Goal: Task Accomplishment & Management: Use online tool/utility

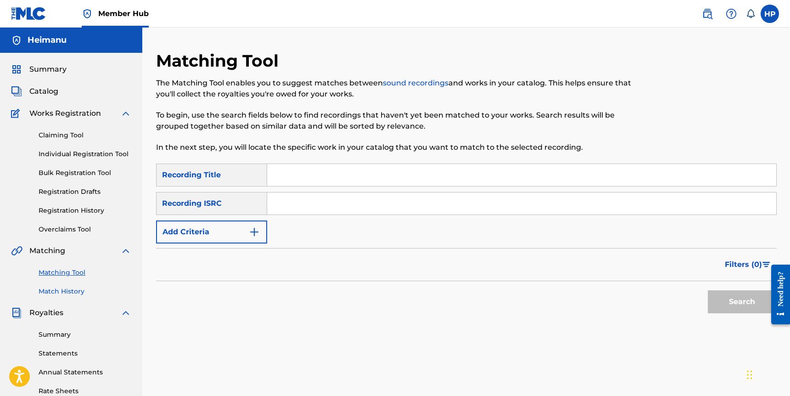
click at [81, 294] on link "Match History" at bounding box center [85, 292] width 93 height 10
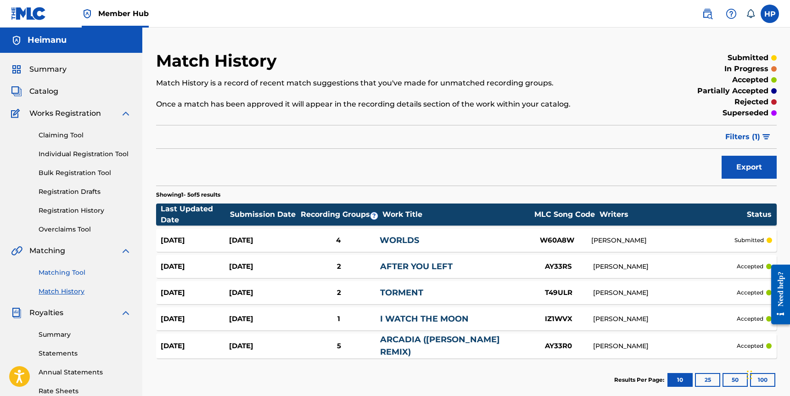
click at [82, 268] on link "Matching Tool" at bounding box center [85, 273] width 93 height 10
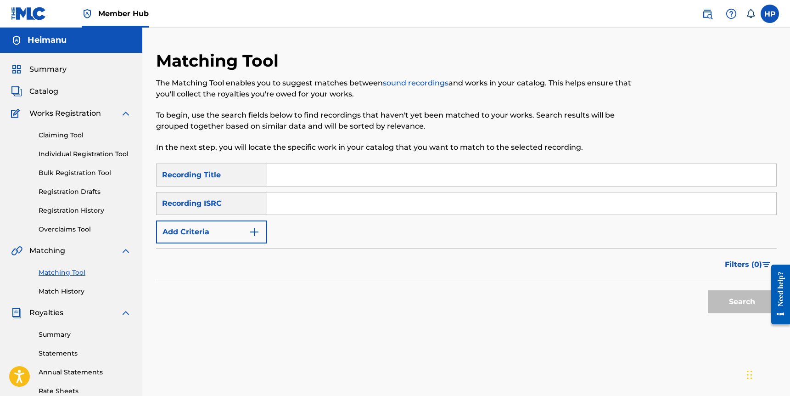
click at [324, 175] on input "Search Form" at bounding box center [521, 175] width 509 height 22
type input "Atrea"
click at [297, 203] on input "Search Form" at bounding box center [521, 203] width 509 height 22
paste input "CA5KR2102798"
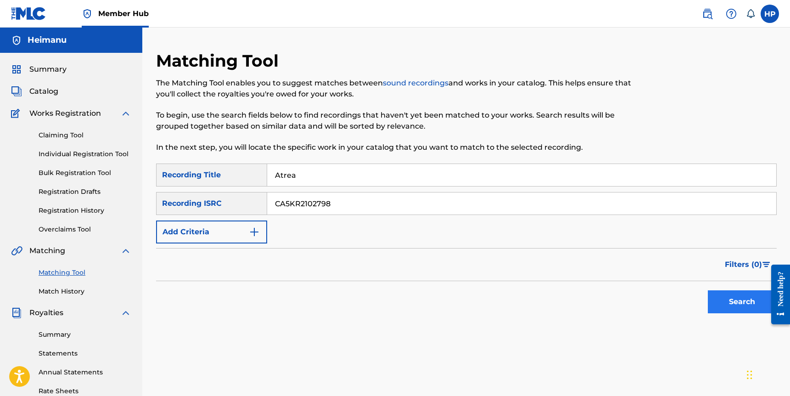
type input "CA5KR2102798"
click at [726, 298] on button "Search" at bounding box center [742, 301] width 69 height 23
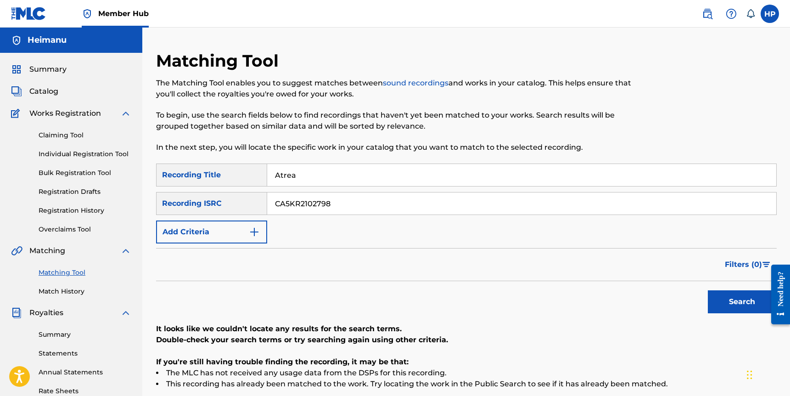
click at [327, 173] on input "Atrea" at bounding box center [521, 175] width 509 height 22
type input "ATREA"
click at [728, 305] on button "Search" at bounding box center [742, 301] width 69 height 23
click at [79, 214] on link "Registration History" at bounding box center [85, 211] width 93 height 10
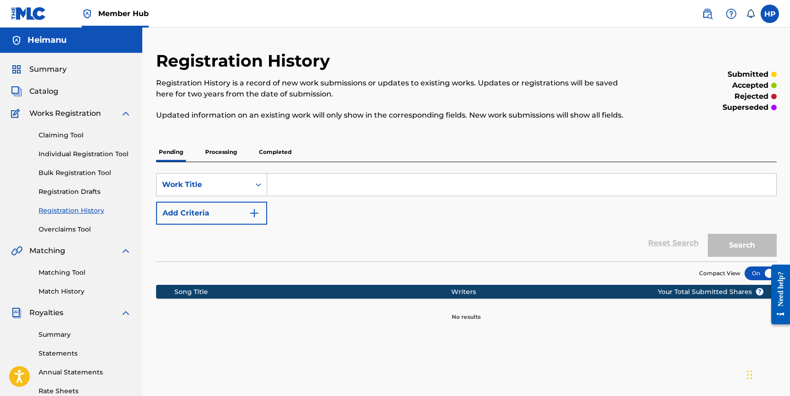
click at [272, 154] on p "Completed" at bounding box center [275, 151] width 38 height 19
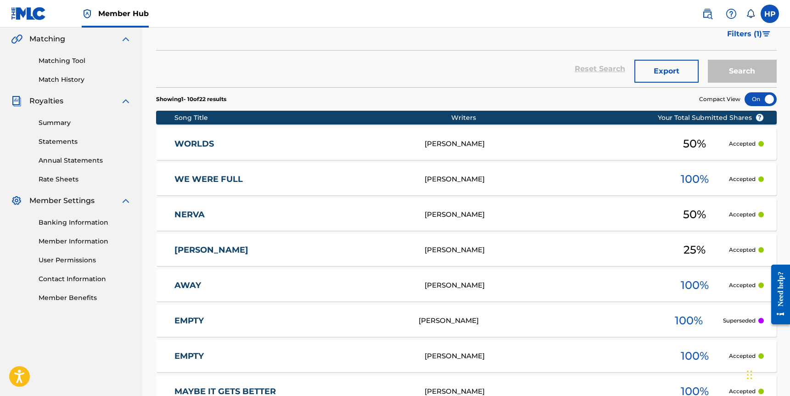
scroll to position [400, 0]
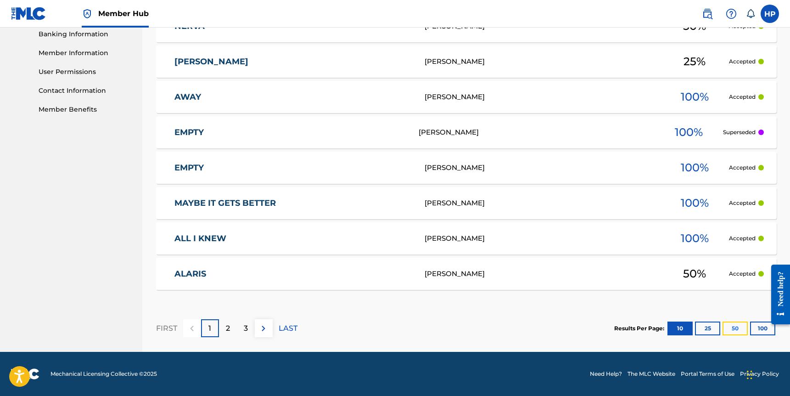
click at [742, 326] on button "50" at bounding box center [735, 328] width 25 height 14
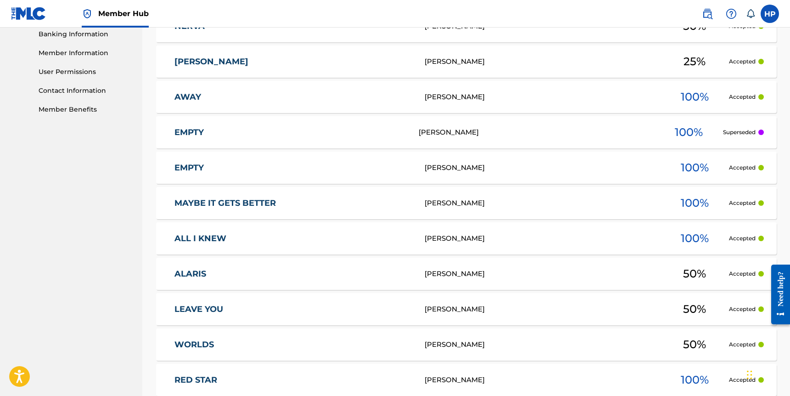
scroll to position [0, 0]
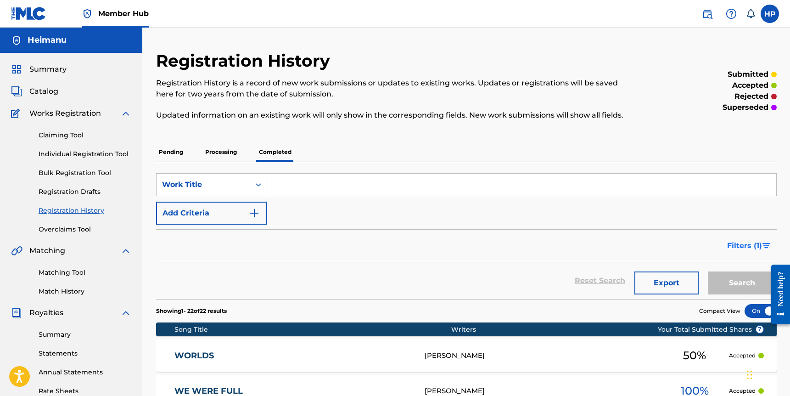
click at [740, 253] on button "Filters ( 1 )" at bounding box center [749, 245] width 55 height 23
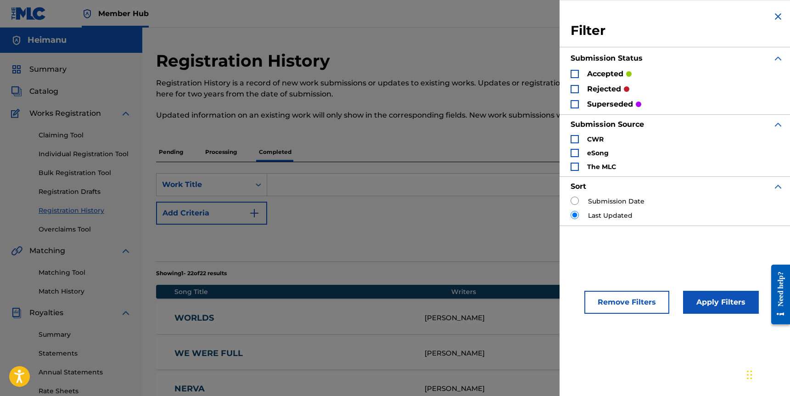
click at [575, 70] on div "Search Form" at bounding box center [575, 74] width 8 height 8
click at [718, 302] on button "Apply Filters" at bounding box center [721, 302] width 76 height 23
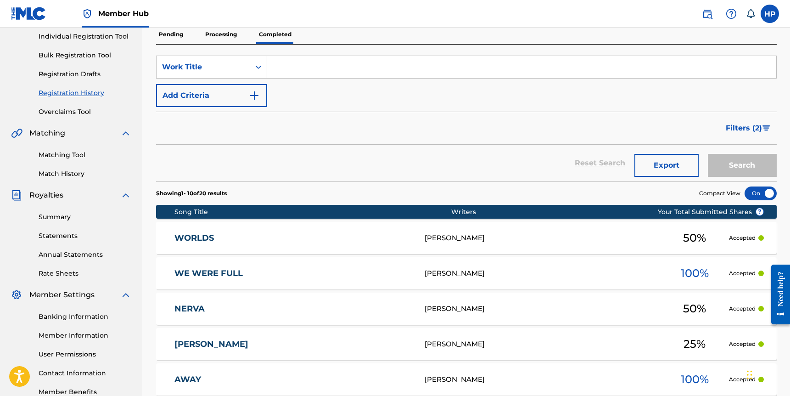
scroll to position [400, 0]
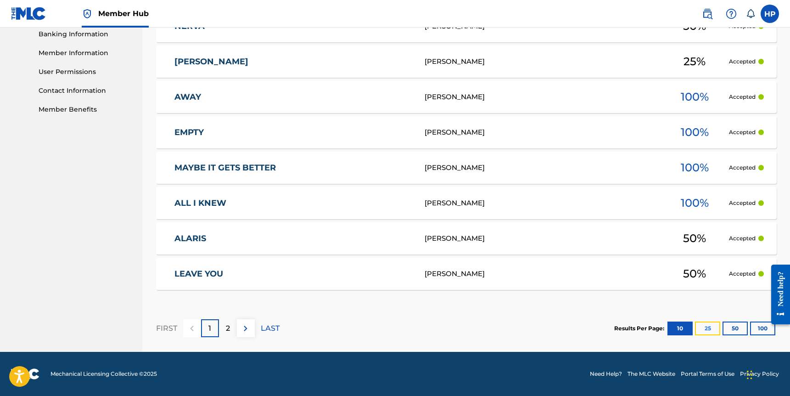
click at [706, 331] on button "25" at bounding box center [707, 328] width 25 height 14
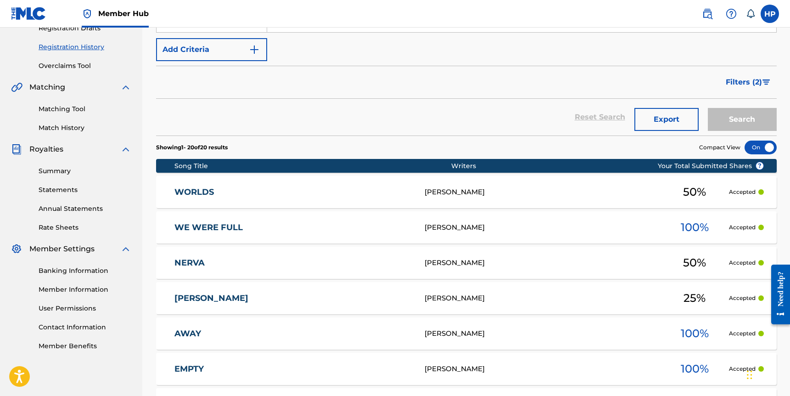
scroll to position [170, 0]
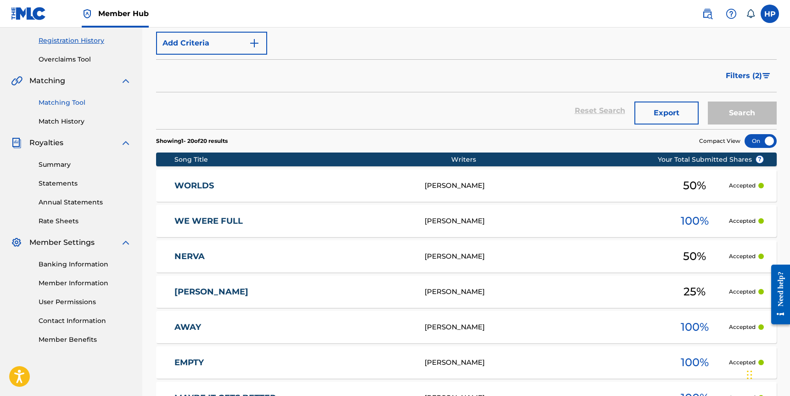
click at [82, 104] on link "Matching Tool" at bounding box center [85, 103] width 93 height 10
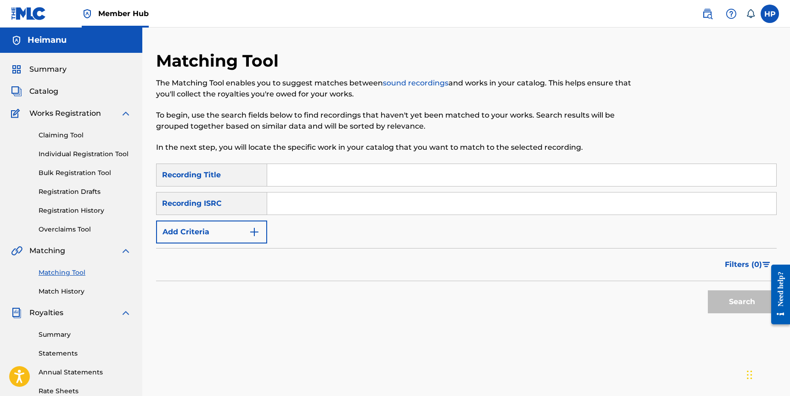
click at [320, 178] on input "Search Form" at bounding box center [521, 175] width 509 height 22
type input "Nerva"
click at [298, 198] on input "Search Form" at bounding box center [521, 203] width 509 height 22
paste input "QM3DF2000014"
type input "QM3DF2000014"
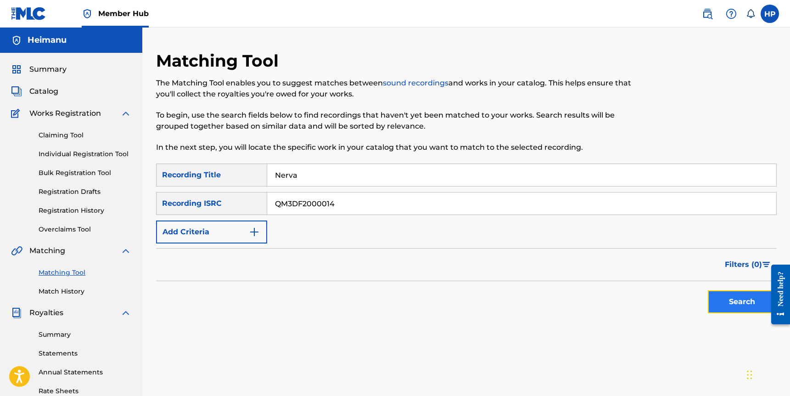
click at [750, 308] on button "Search" at bounding box center [742, 301] width 69 height 23
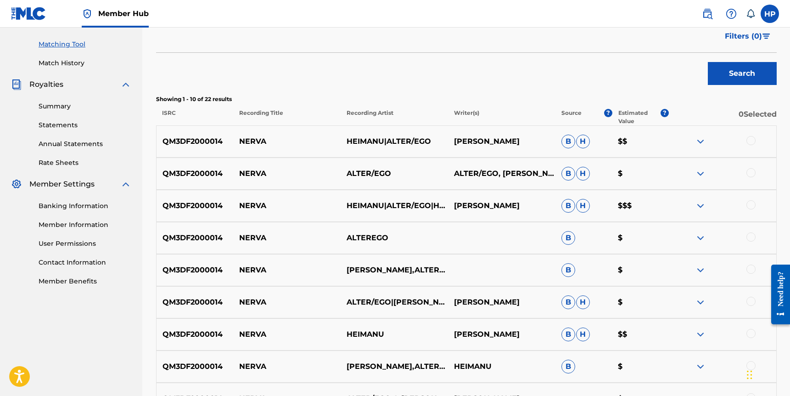
scroll to position [213, 0]
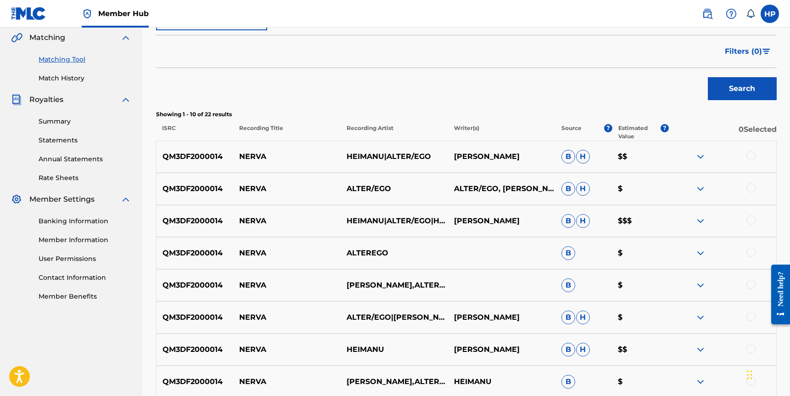
click at [662, 79] on div "Search" at bounding box center [466, 86] width 621 height 37
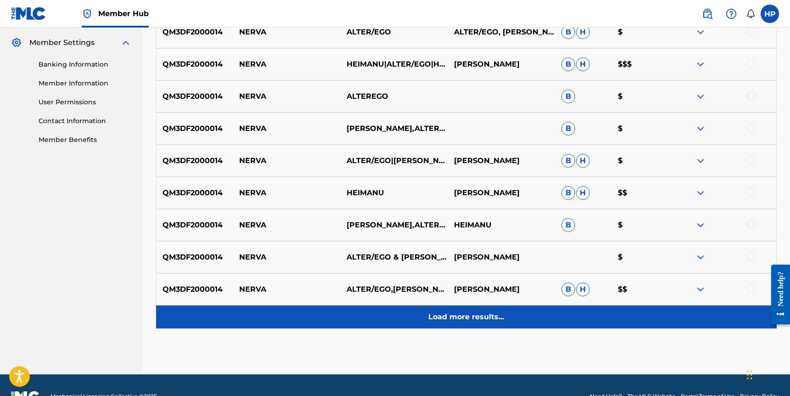
click at [571, 321] on div "Load more results..." at bounding box center [466, 316] width 621 height 23
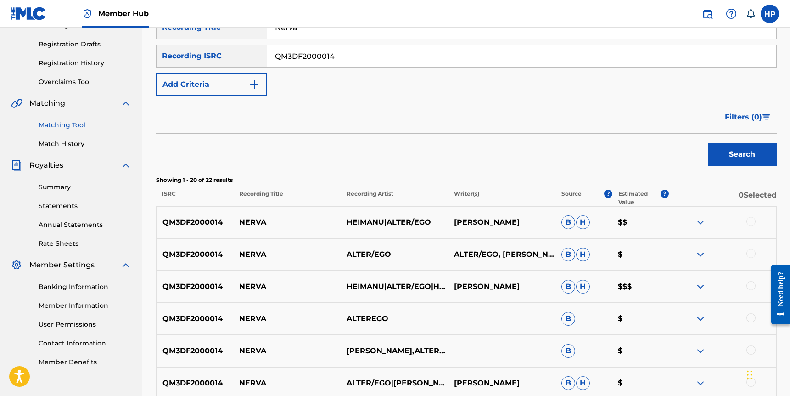
scroll to position [182, 0]
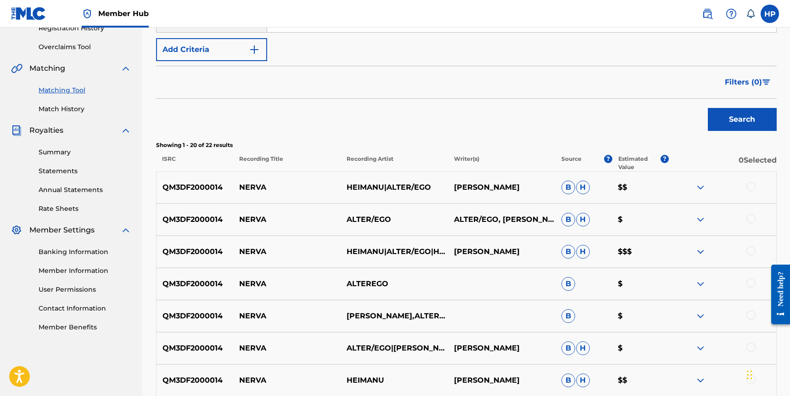
click at [744, 248] on div at bounding box center [722, 251] width 107 height 11
click at [751, 248] on div at bounding box center [751, 250] width 9 height 9
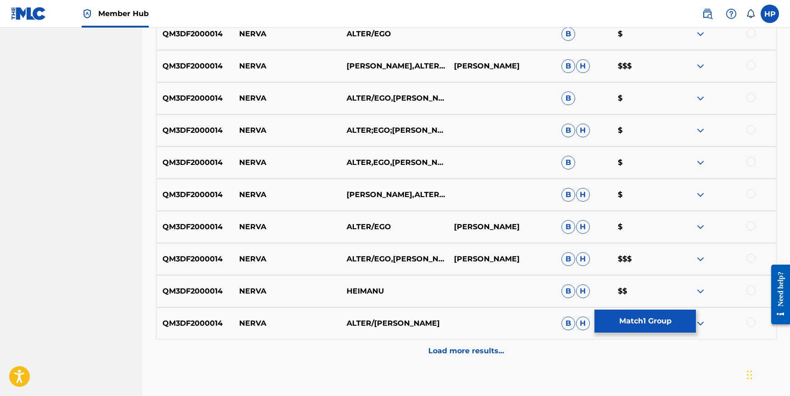
scroll to position [714, 0]
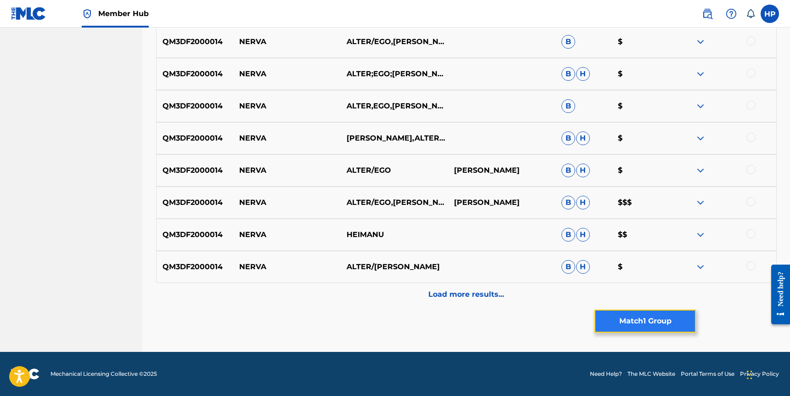
click at [685, 320] on button "Match 1 Group" at bounding box center [645, 320] width 101 height 23
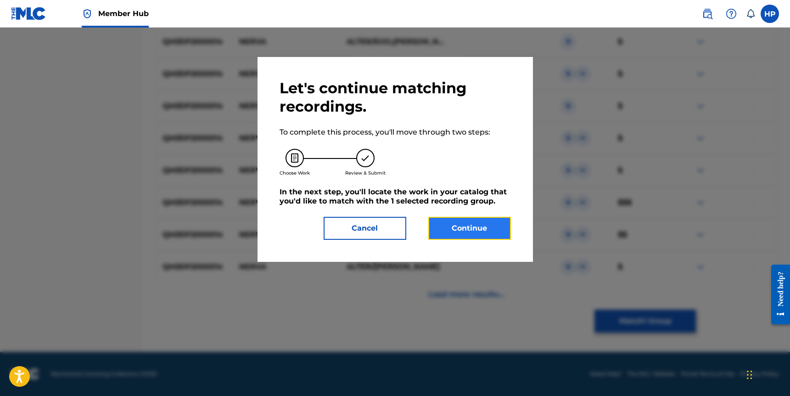
click at [476, 218] on button "Continue" at bounding box center [469, 228] width 83 height 23
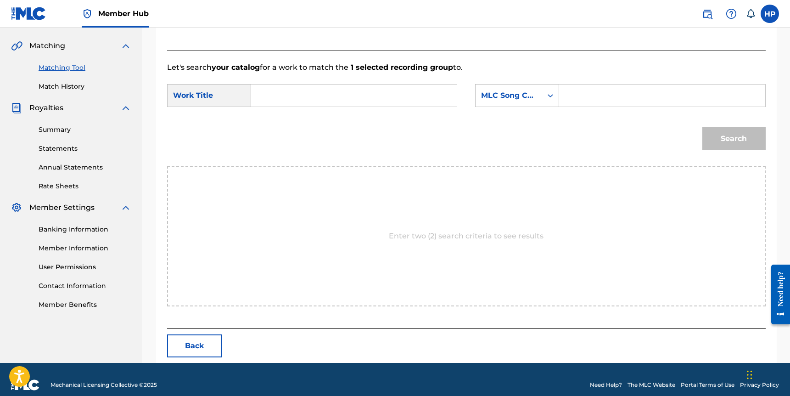
scroll to position [216, 0]
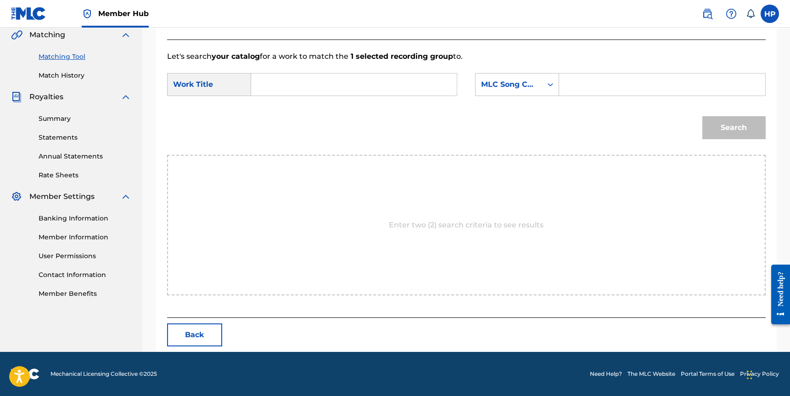
click at [264, 73] on input "Search Form" at bounding box center [354, 84] width 190 height 22
type input "Nerva"
click at [497, 79] on div "MLC Song Code" at bounding box center [509, 84] width 56 height 11
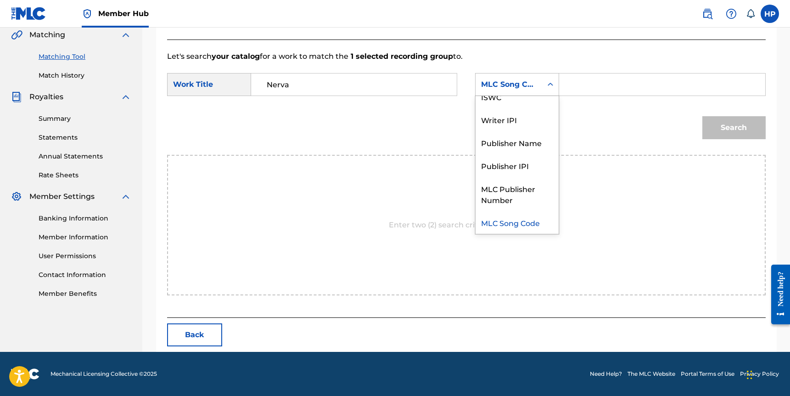
scroll to position [0, 0]
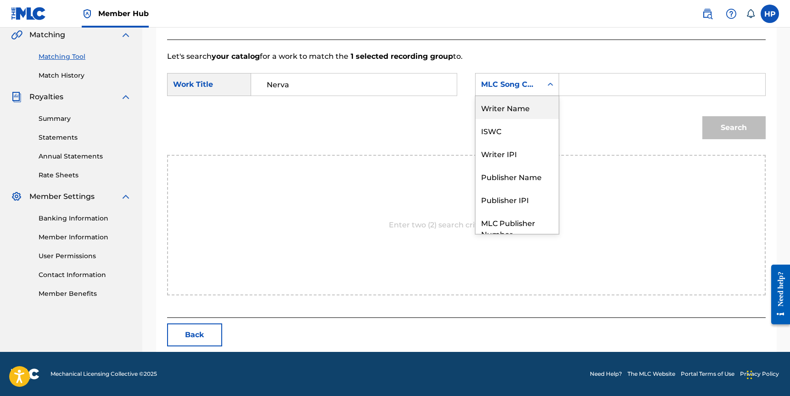
click at [506, 109] on div "Writer Name" at bounding box center [517, 107] width 83 height 23
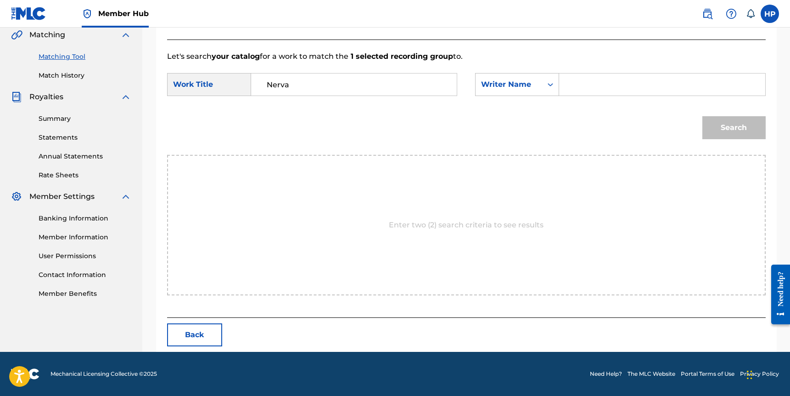
click at [565, 90] on div "Search Form" at bounding box center [662, 84] width 206 height 23
click at [588, 80] on input "Search Form" at bounding box center [662, 84] width 190 height 22
type input "heimanu"
click at [703, 116] on button "Search" at bounding box center [734, 127] width 63 height 23
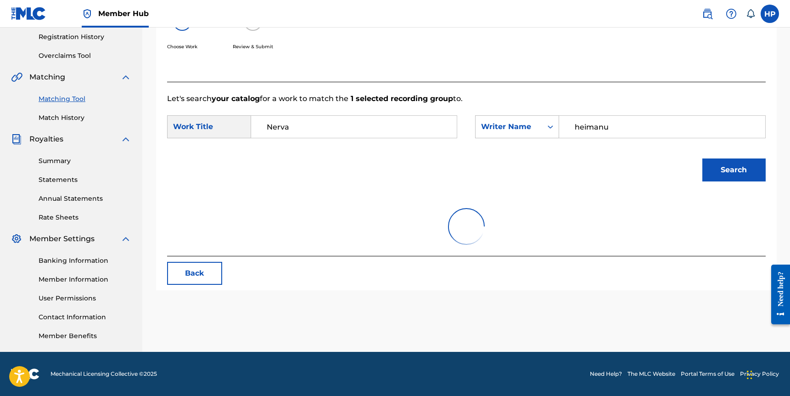
scroll to position [189, 0]
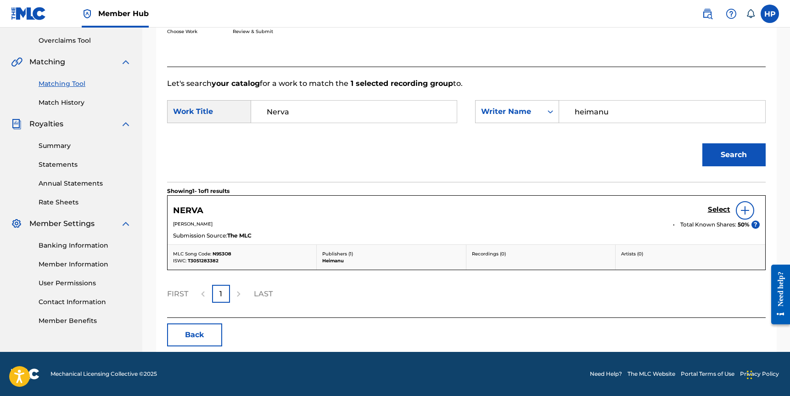
click at [742, 216] on div at bounding box center [745, 210] width 18 height 18
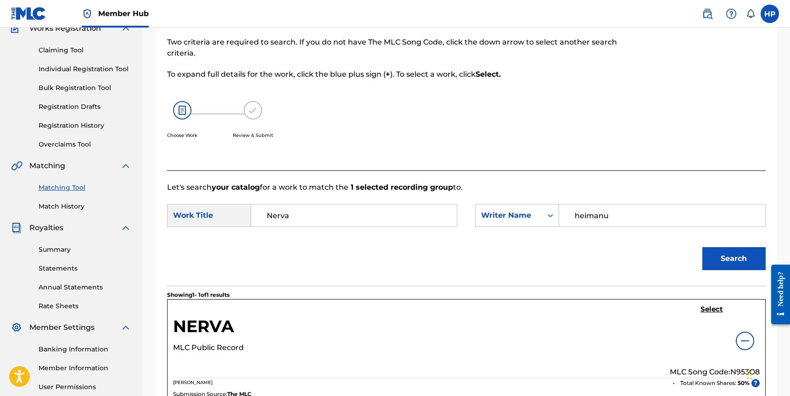
scroll to position [78, 0]
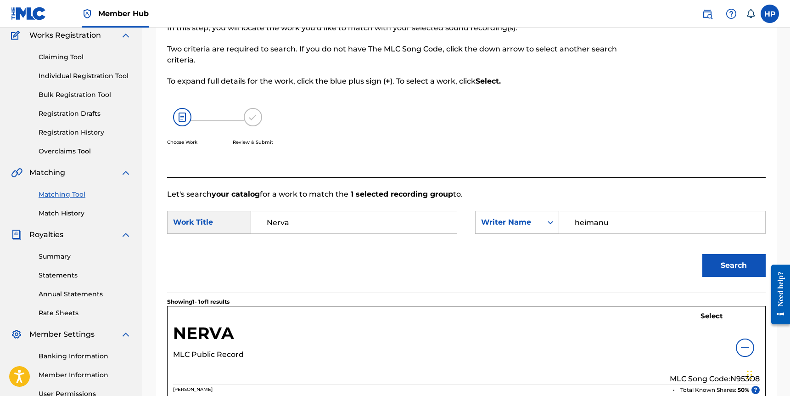
click at [58, 192] on link "Matching Tool" at bounding box center [85, 195] width 93 height 10
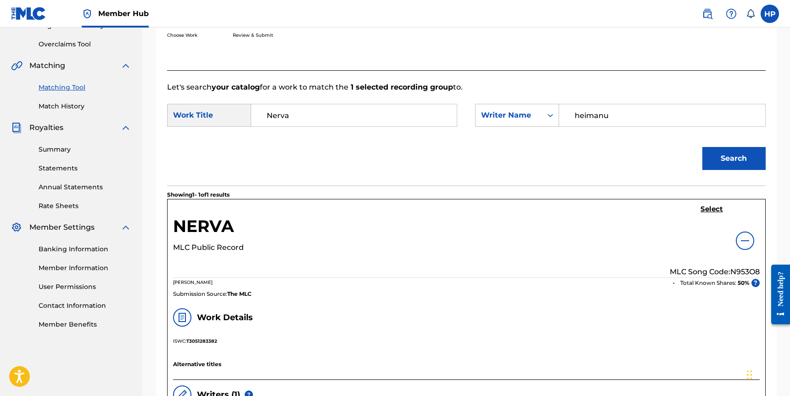
scroll to position [186, 0]
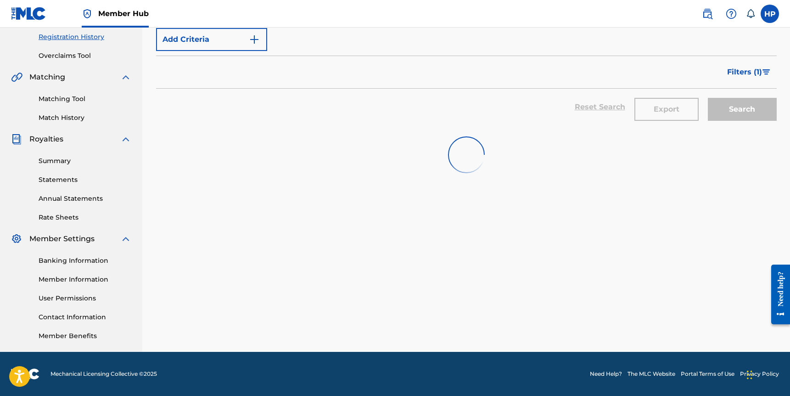
scroll to position [170, 0]
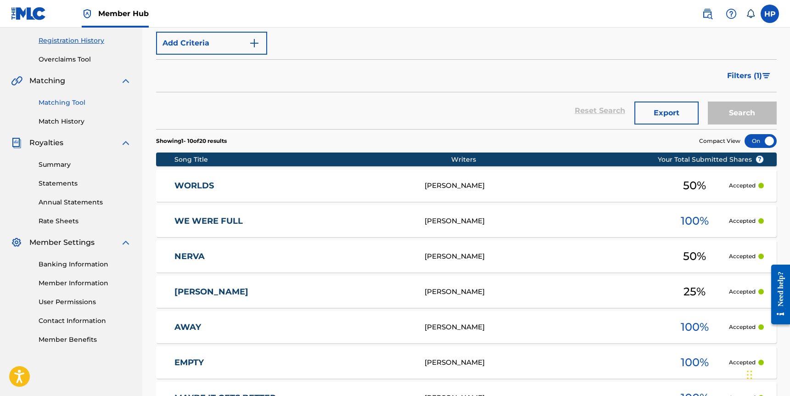
click at [69, 101] on link "Matching Tool" at bounding box center [85, 103] width 93 height 10
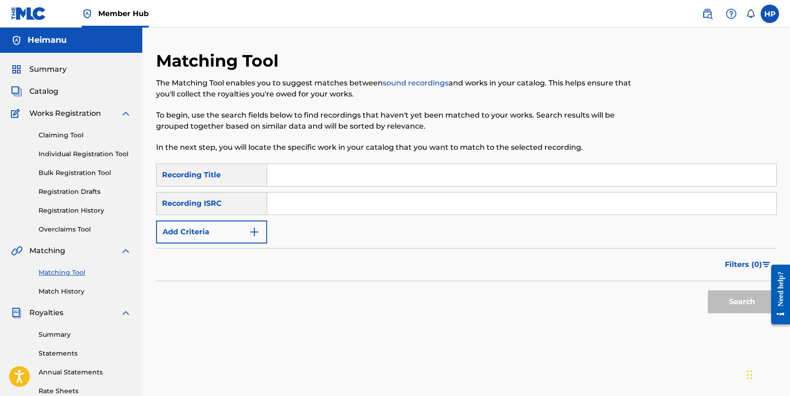
click at [363, 176] on input "Search Form" at bounding box center [521, 175] width 509 height 22
type input "nerva"
click at [284, 202] on input "Search Form" at bounding box center [521, 203] width 509 height 22
paste input "QM3DF2000014"
type input "QM3DF2000014"
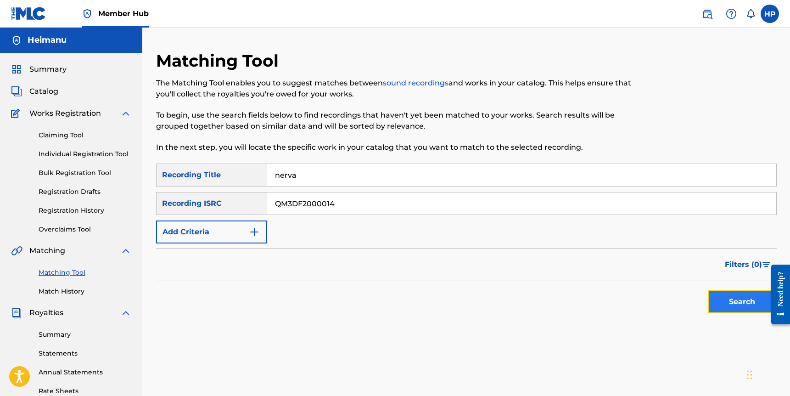
click at [746, 306] on button "Search" at bounding box center [742, 301] width 69 height 23
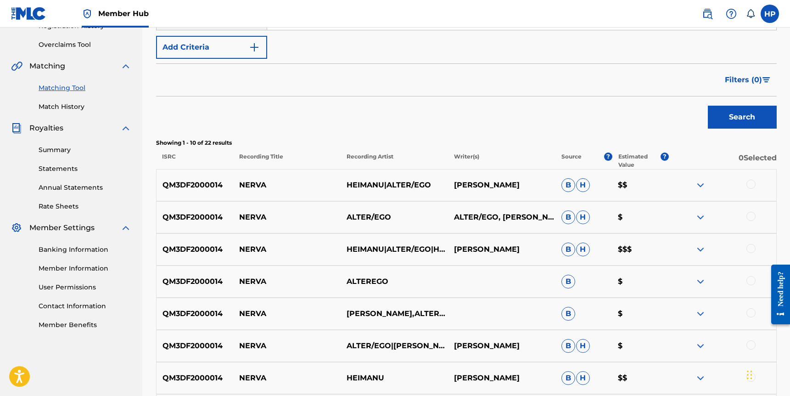
scroll to position [200, 0]
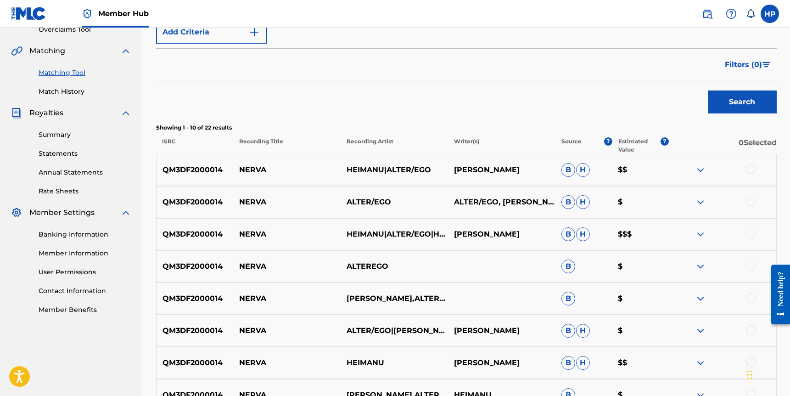
click at [753, 171] on div at bounding box center [751, 168] width 9 height 9
click at [750, 199] on div at bounding box center [751, 201] width 9 height 9
click at [754, 238] on div at bounding box center [722, 234] width 107 height 11
click at [751, 227] on div "QM3DF2000014 NERVA HEIMANU|ALTER/EGO|HEX COUGAR HEIMANU [PERSON_NAME] $$$" at bounding box center [466, 234] width 621 height 32
click at [750, 231] on div at bounding box center [751, 233] width 9 height 9
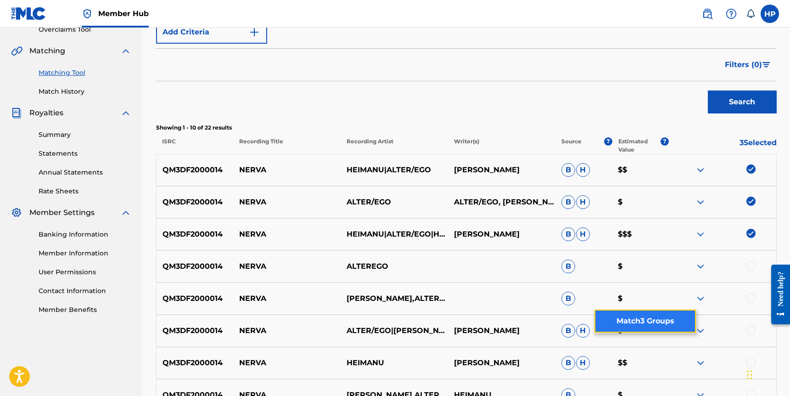
click at [674, 319] on button "Match 3 Groups" at bounding box center [645, 320] width 101 height 23
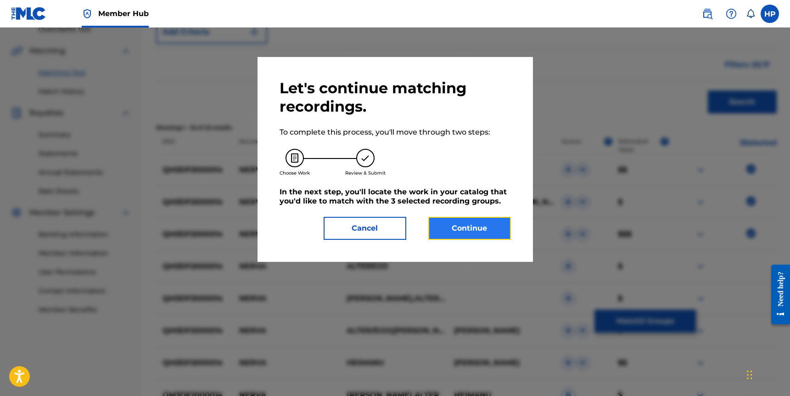
click at [461, 234] on button "Continue" at bounding box center [469, 228] width 83 height 23
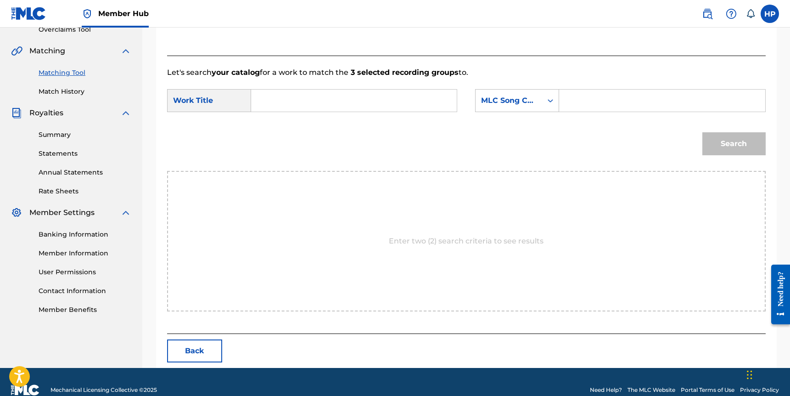
click at [307, 107] on input "Search Form" at bounding box center [354, 101] width 190 height 22
type input "Nerva"
click at [630, 97] on input "Search Form" at bounding box center [662, 101] width 190 height 22
click at [523, 116] on div "SearchWithCriteria83c3b1c6-d3ac-4341-b01c-75abe5cc182b Work Title Nerva SearchW…" at bounding box center [466, 103] width 599 height 28
click at [523, 107] on div "MLC Song Code" at bounding box center [509, 100] width 67 height 17
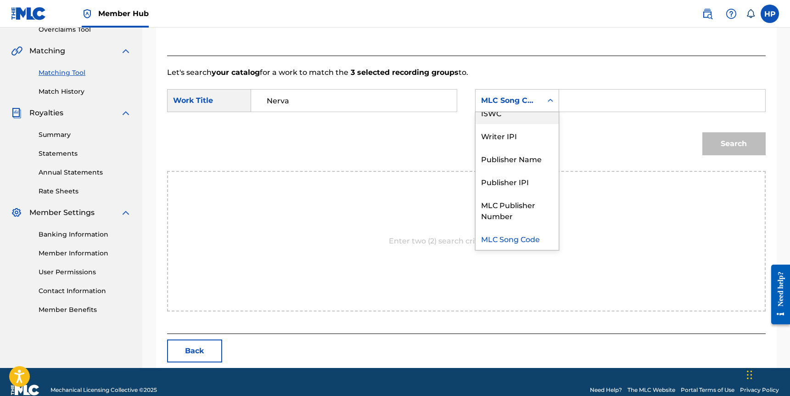
scroll to position [0, 0]
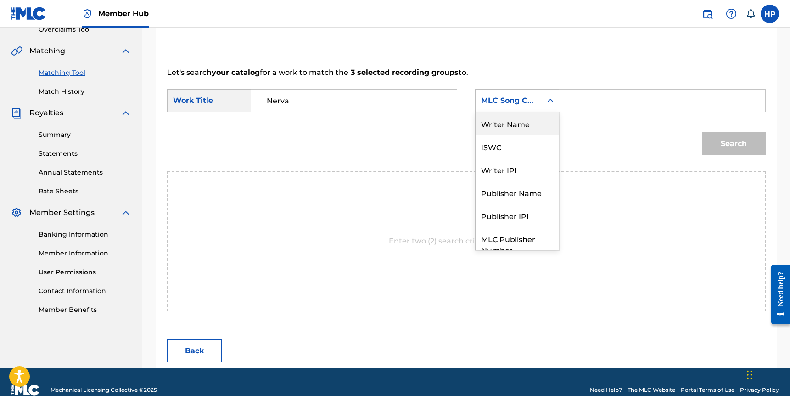
click at [520, 117] on div "Writer Name" at bounding box center [517, 123] width 83 height 23
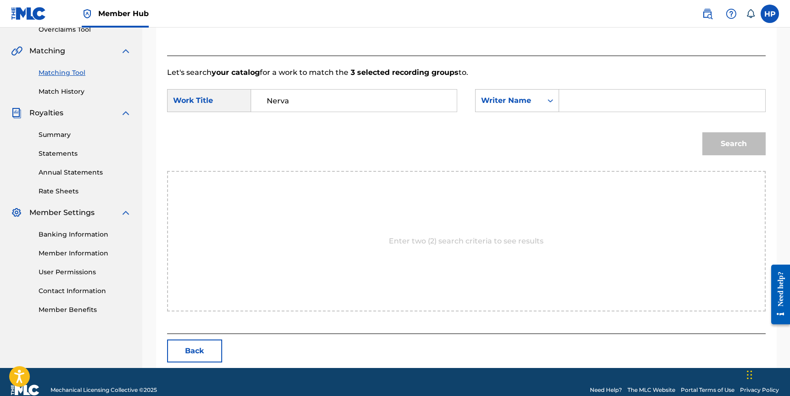
click at [563, 115] on div "SearchWithCriteria83c3b1c6-d3ac-4341-b01c-75abe5cc182b Work Title Nerva SearchW…" at bounding box center [466, 103] width 599 height 28
click at [574, 101] on input "Search Form" at bounding box center [662, 101] width 190 height 22
type input "Heimanu"
click at [703, 132] on button "Search" at bounding box center [734, 143] width 63 height 23
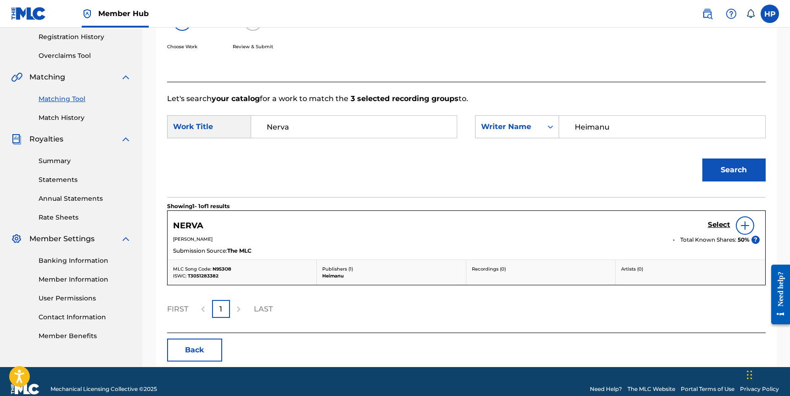
scroll to position [189, 0]
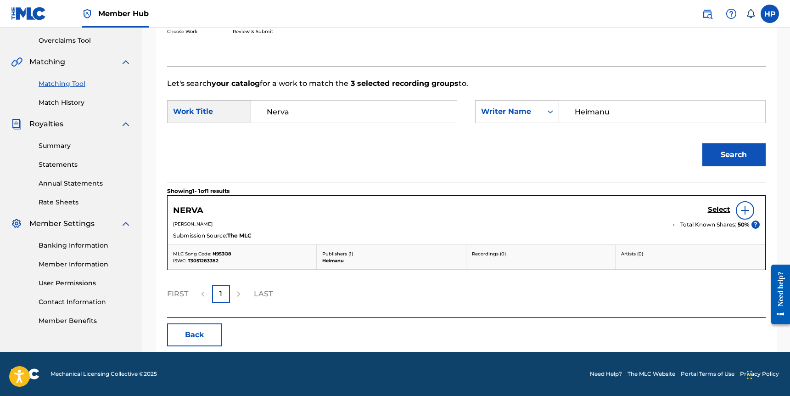
click at [745, 211] on img at bounding box center [745, 210] width 11 height 11
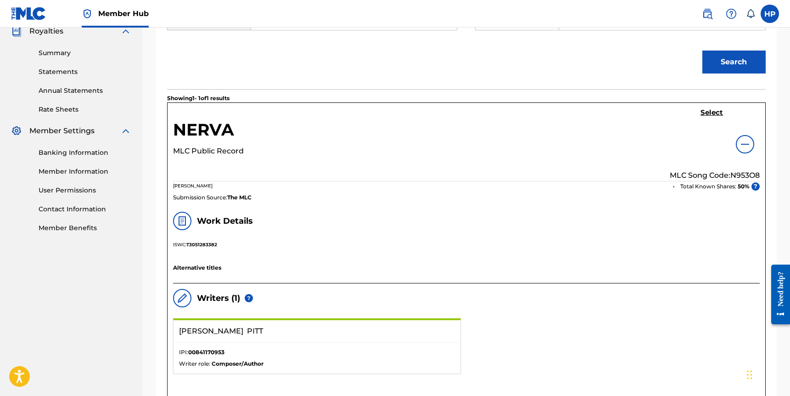
scroll to position [198, 0]
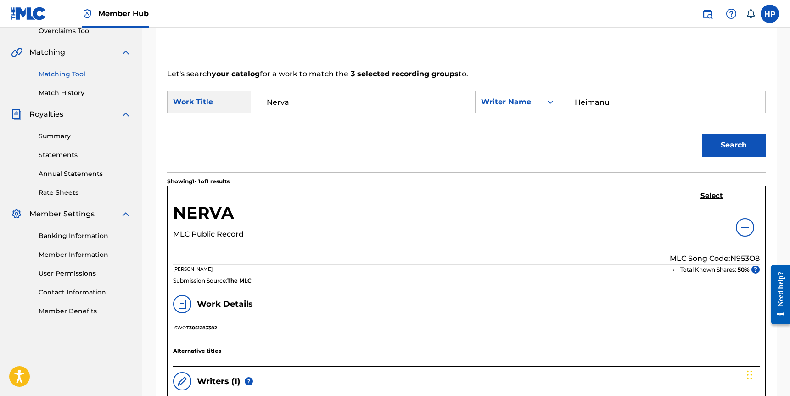
click at [82, 73] on link "Matching Tool" at bounding box center [85, 74] width 93 height 10
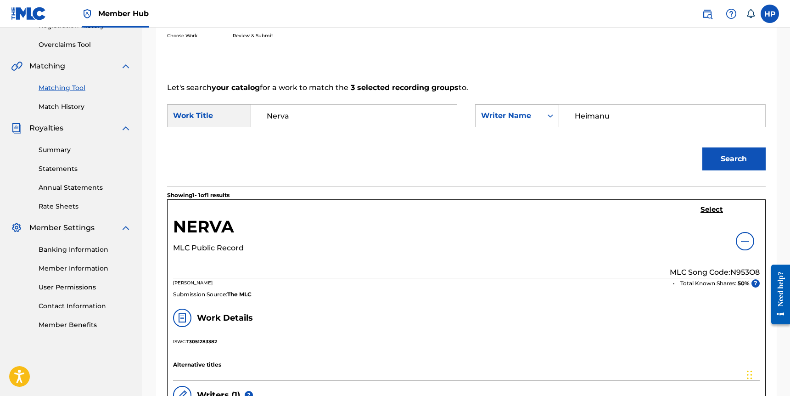
scroll to position [203, 0]
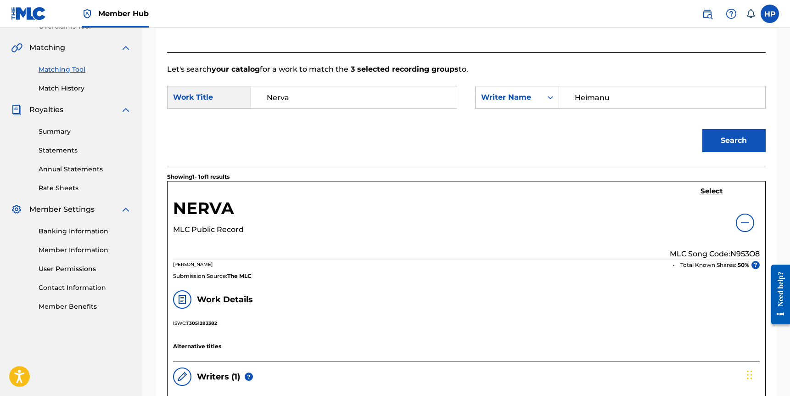
click at [60, 67] on link "Matching Tool" at bounding box center [85, 70] width 93 height 10
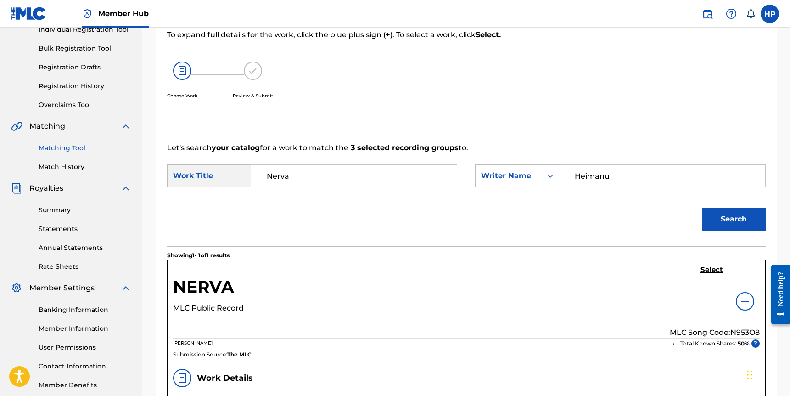
scroll to position [129, 0]
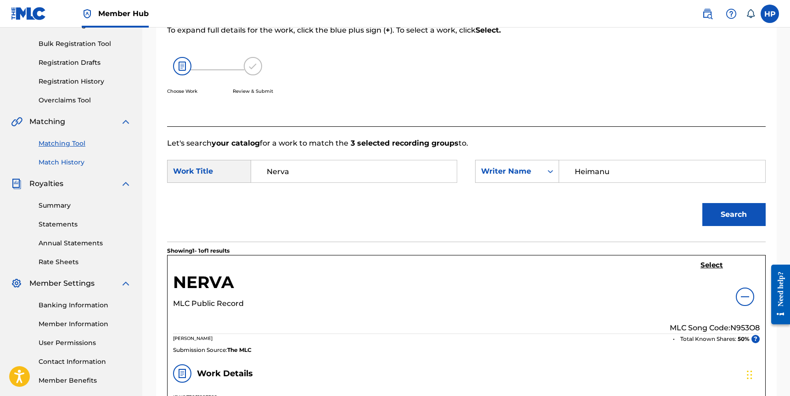
click at [68, 163] on link "Match History" at bounding box center [85, 163] width 93 height 10
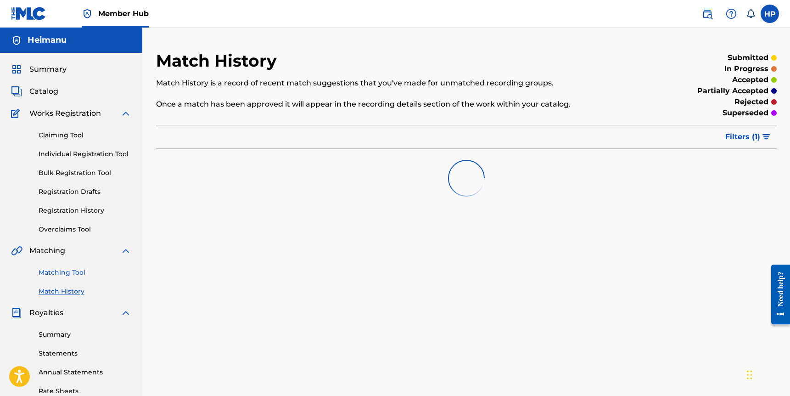
click at [76, 276] on link "Matching Tool" at bounding box center [85, 273] width 93 height 10
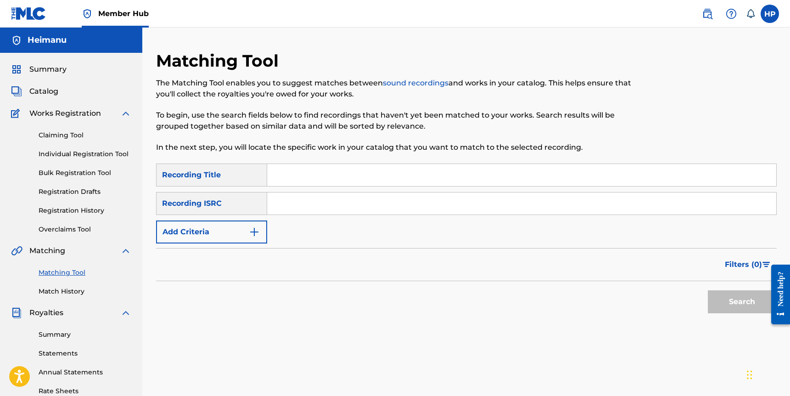
click at [308, 174] on input "Search Form" at bounding box center [521, 175] width 509 height 22
type input "Nerva"
click at [292, 192] on input "Search Form" at bounding box center [521, 203] width 509 height 22
paste input "QM3DF2000014"
type input "QM3DF2000014"
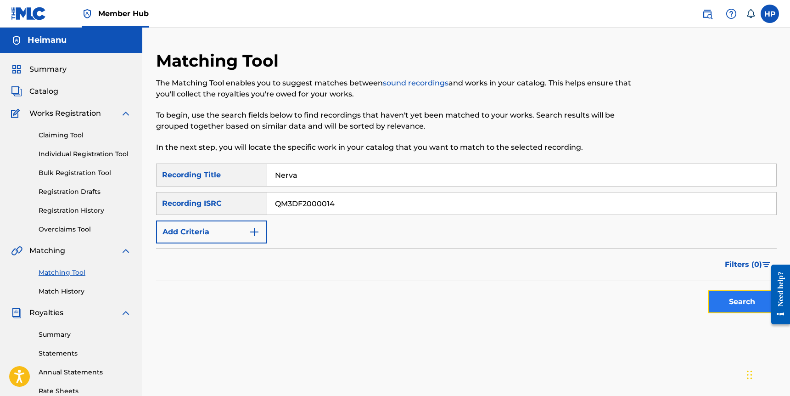
click at [744, 298] on button "Search" at bounding box center [742, 301] width 69 height 23
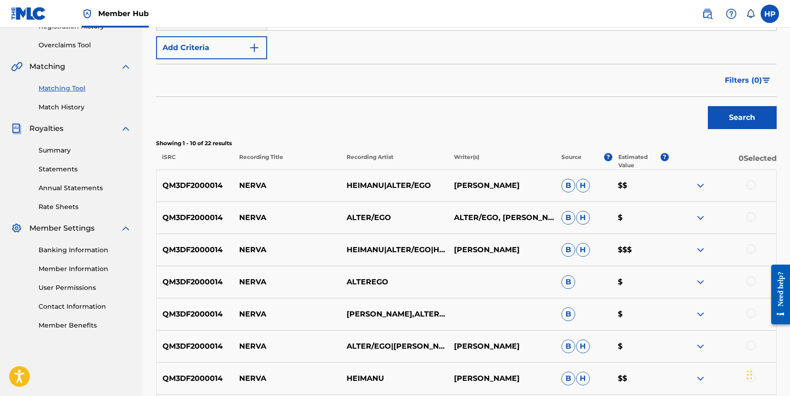
scroll to position [190, 0]
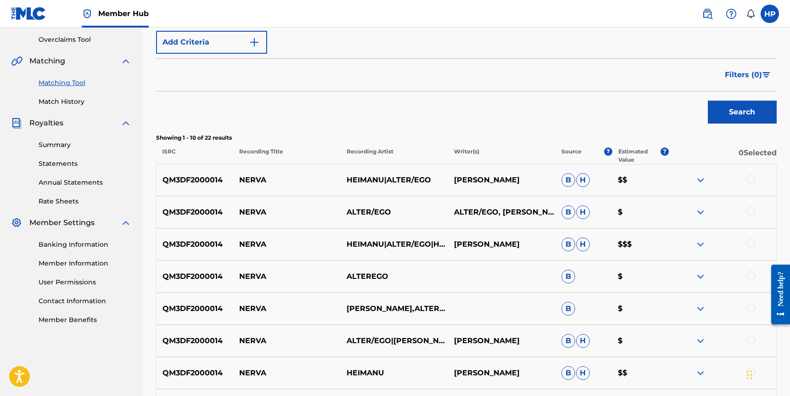
click at [750, 186] on div "QM3DF2000014 NERVA HEIMANU|ALTER/EGO [PERSON_NAME] $$" at bounding box center [466, 180] width 621 height 32
click at [751, 177] on div at bounding box center [751, 178] width 9 height 9
click at [749, 205] on div "QM3DF2000014 [PERSON_NAME]/EGO ALTER/EGO, [PERSON_NAME] $" at bounding box center [466, 212] width 621 height 32
click at [749, 209] on div at bounding box center [751, 211] width 9 height 9
click at [749, 242] on div at bounding box center [751, 243] width 9 height 9
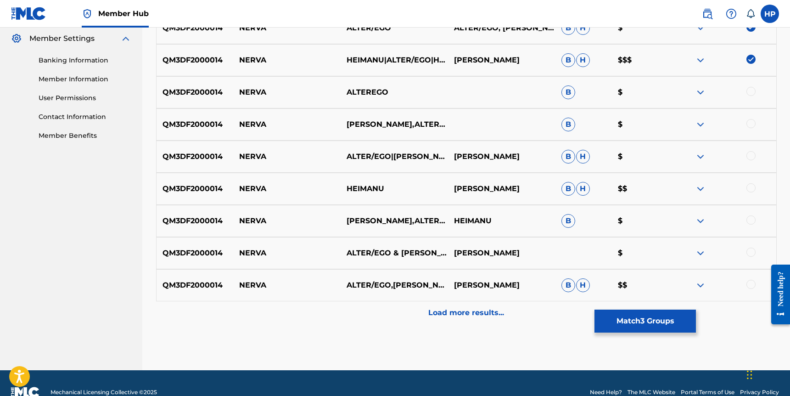
scroll to position [379, 0]
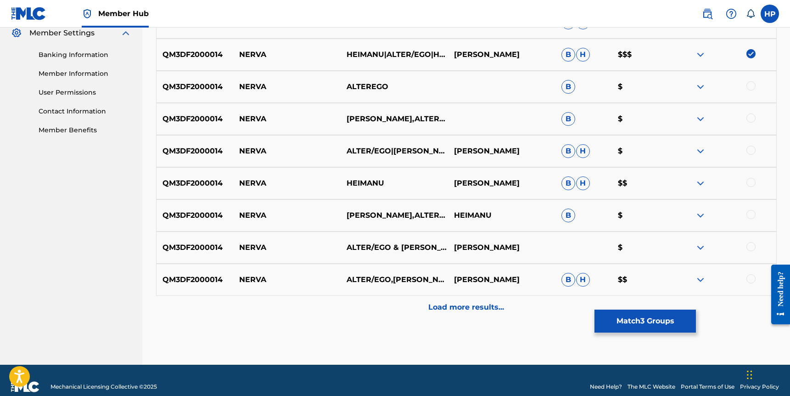
click at [755, 87] on div at bounding box center [751, 85] width 9 height 9
click at [754, 120] on div at bounding box center [751, 117] width 9 height 9
click at [749, 148] on div at bounding box center [751, 150] width 9 height 9
click at [751, 176] on div "QM3DF2000014 NERVA HEIMANU HEIMANU [PERSON_NAME] $$" at bounding box center [466, 183] width 621 height 32
click at [751, 183] on div at bounding box center [751, 182] width 9 height 9
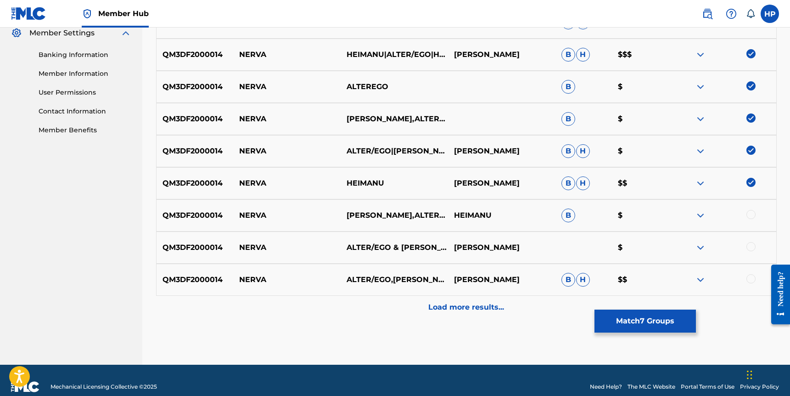
click at [750, 202] on div "QM3DF2000014 NERVA HEIMANU,ALTER/EGO HEIMANU B $" at bounding box center [466, 215] width 621 height 32
click at [750, 211] on div at bounding box center [751, 214] width 9 height 9
click at [756, 248] on div at bounding box center [722, 247] width 107 height 11
click at [752, 257] on div "QM3DF2000014 [PERSON_NAME]/EGO & [PERSON_NAME] [PERSON_NAME] $" at bounding box center [466, 247] width 621 height 32
click at [752, 249] on div at bounding box center [751, 246] width 9 height 9
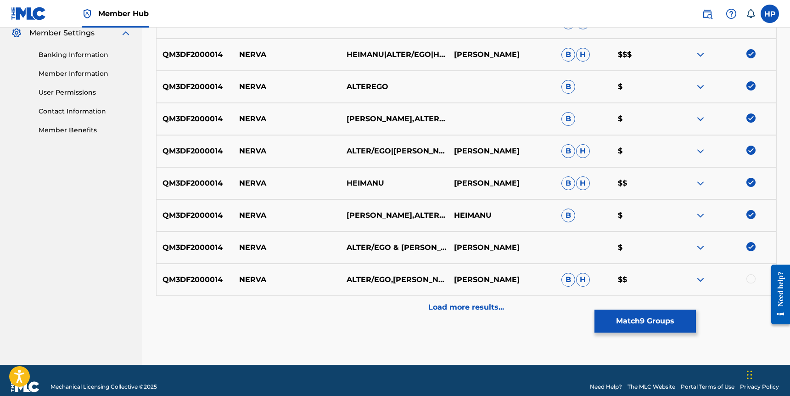
click at [751, 277] on div at bounding box center [751, 278] width 9 height 9
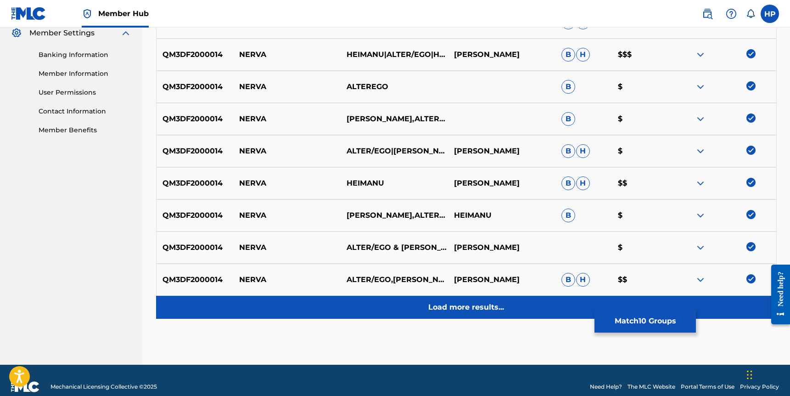
click at [524, 304] on div "Load more results..." at bounding box center [466, 307] width 621 height 23
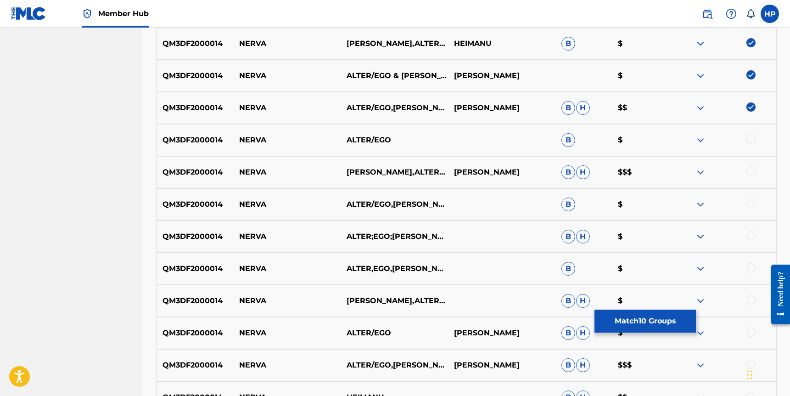
scroll to position [615, 0]
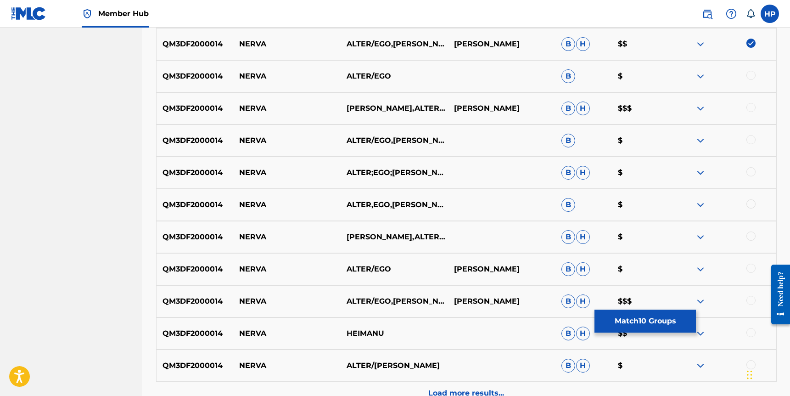
click at [569, 202] on span "B" at bounding box center [569, 205] width 14 height 14
click at [578, 44] on span "H" at bounding box center [583, 44] width 14 height 14
click at [749, 76] on div at bounding box center [751, 75] width 9 height 9
click at [748, 107] on div at bounding box center [751, 107] width 9 height 9
click at [752, 143] on div at bounding box center [751, 139] width 9 height 9
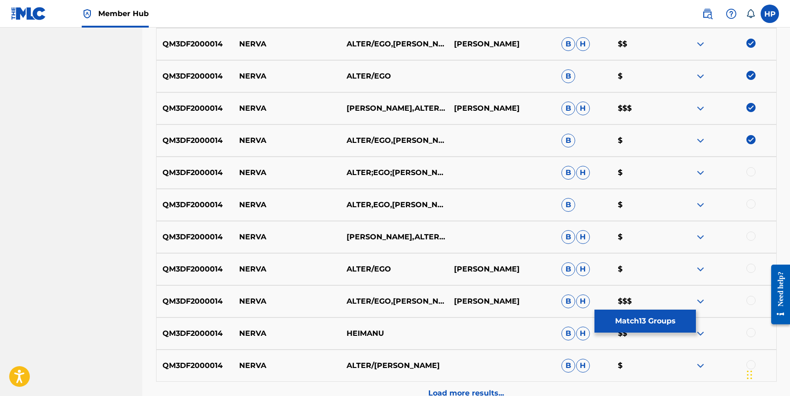
click at [754, 173] on div at bounding box center [751, 171] width 9 height 9
click at [754, 235] on div at bounding box center [751, 235] width 9 height 9
click at [750, 270] on div at bounding box center [751, 268] width 9 height 9
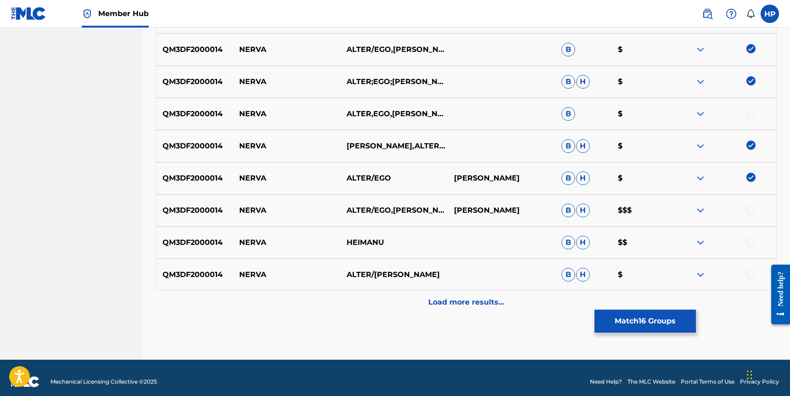
scroll to position [714, 0]
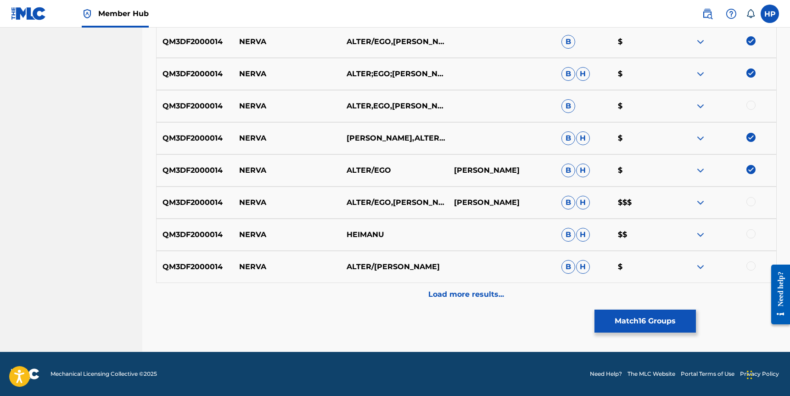
click at [747, 203] on div at bounding box center [722, 202] width 107 height 11
click at [747, 234] on div at bounding box center [751, 233] width 9 height 9
click at [752, 266] on div at bounding box center [751, 265] width 9 height 9
click at [754, 200] on div at bounding box center [751, 201] width 9 height 9
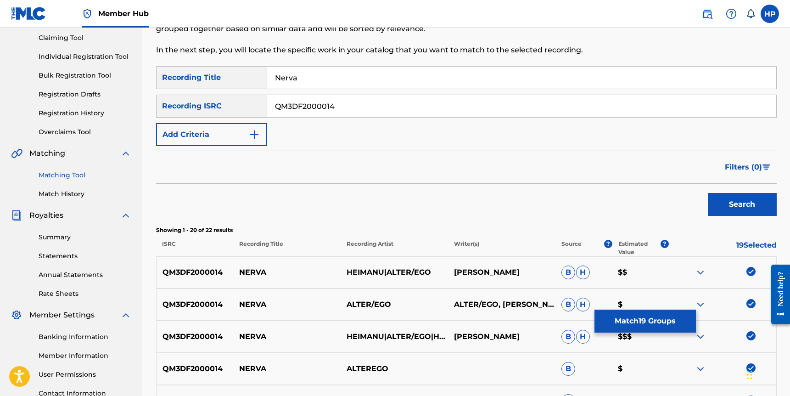
scroll to position [98, 0]
click at [616, 194] on div "Search" at bounding box center [466, 201] width 621 height 37
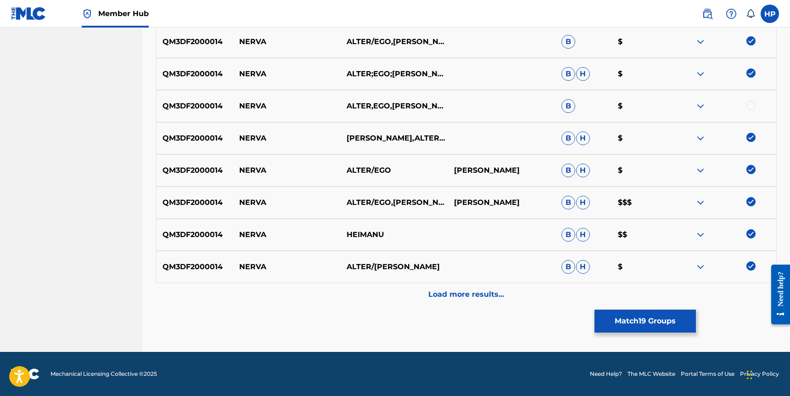
click at [501, 288] on div "Load more results..." at bounding box center [466, 294] width 621 height 23
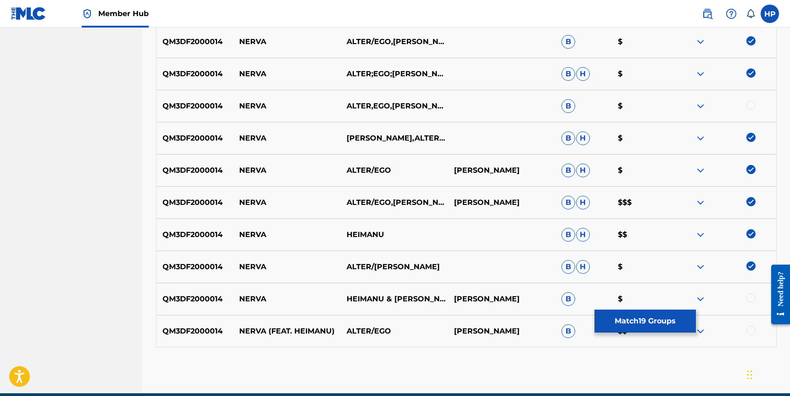
scroll to position [755, 0]
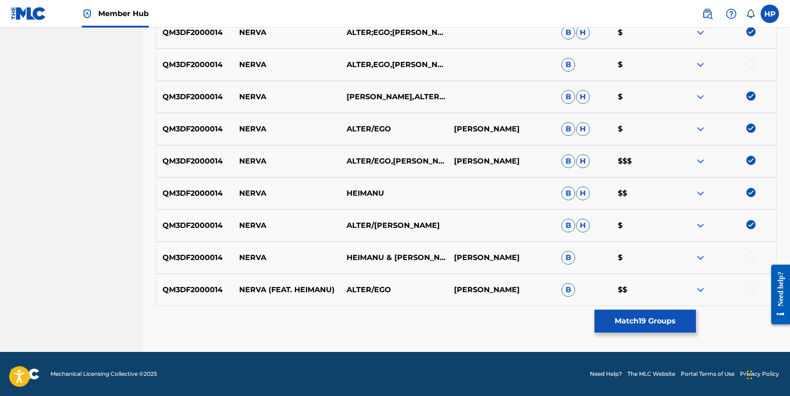
click at [759, 257] on div at bounding box center [722, 257] width 107 height 11
click at [756, 257] on div at bounding box center [722, 257] width 107 height 11
click at [752, 257] on div at bounding box center [751, 256] width 9 height 9
click at [750, 287] on div at bounding box center [751, 288] width 9 height 9
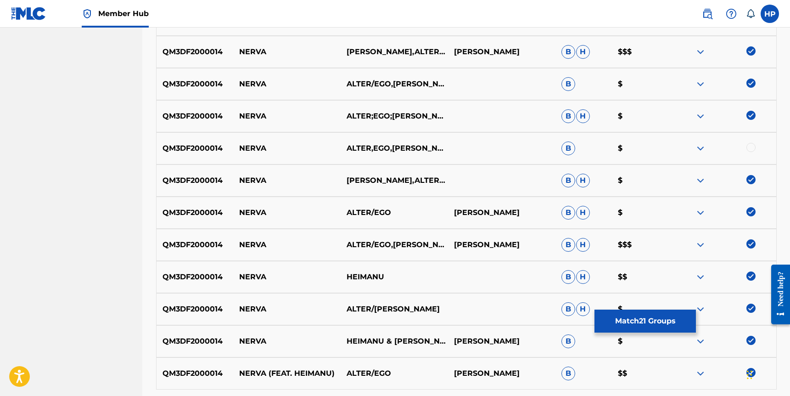
scroll to position [663, 0]
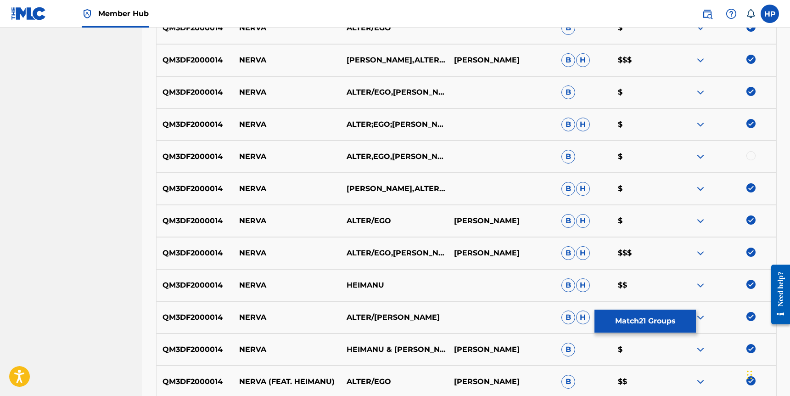
click at [752, 154] on div at bounding box center [751, 155] width 9 height 9
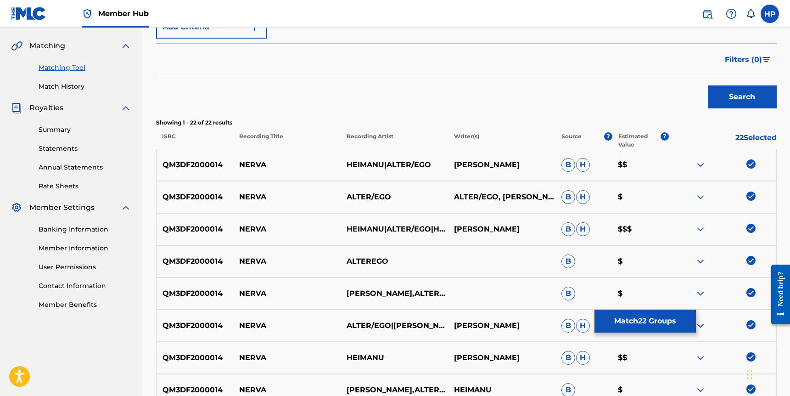
scroll to position [755, 0]
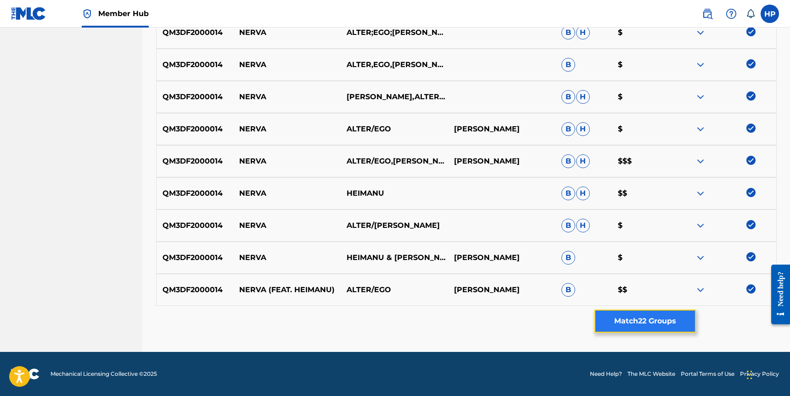
click at [659, 315] on button "Match 22 Groups" at bounding box center [645, 320] width 101 height 23
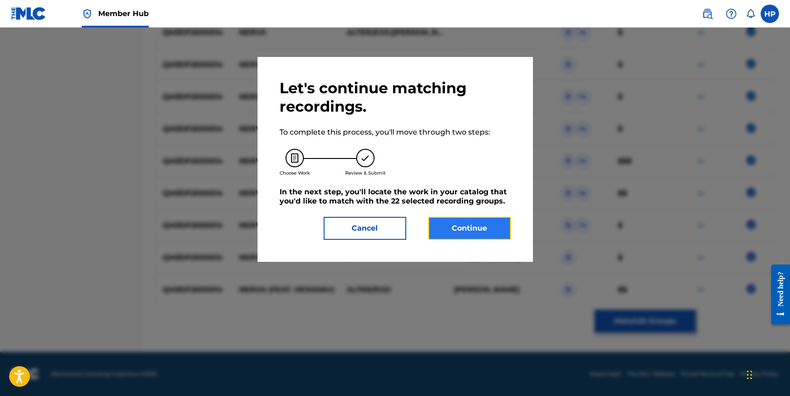
click at [489, 224] on button "Continue" at bounding box center [469, 228] width 83 height 23
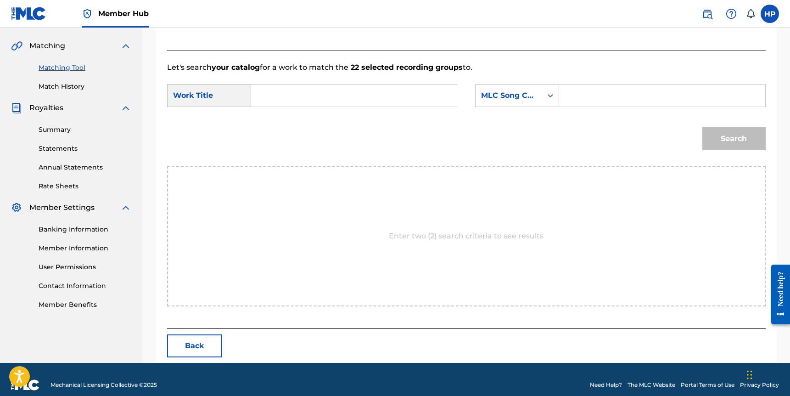
scroll to position [216, 0]
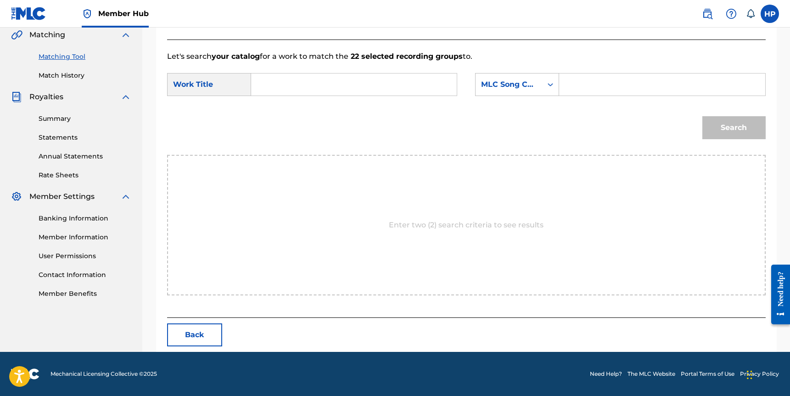
click at [311, 85] on input "Search Form" at bounding box center [354, 84] width 190 height 22
type input "Nerva"
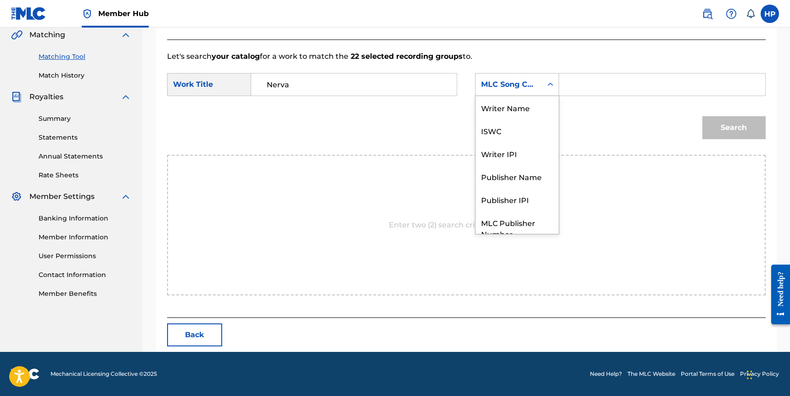
click at [529, 75] on div "MLC Song Code" at bounding box center [517, 84] width 84 height 23
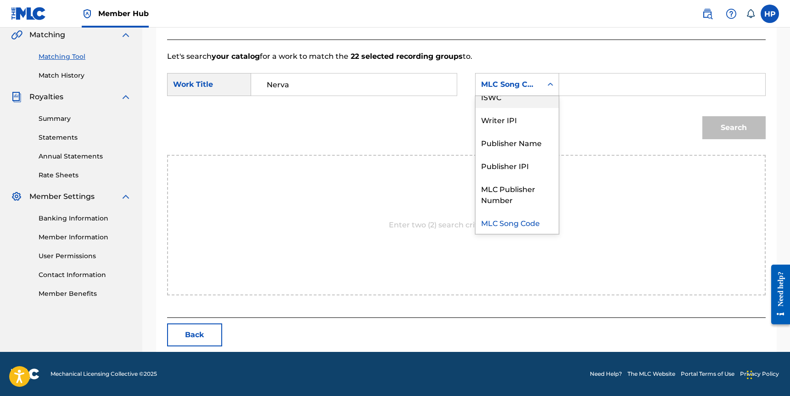
scroll to position [0, 0]
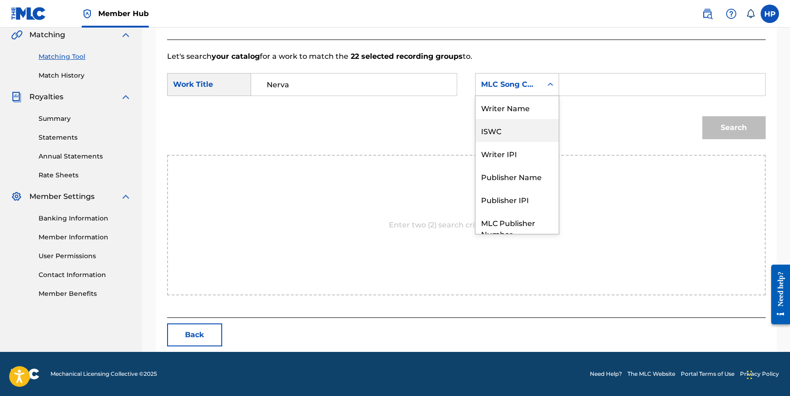
click at [510, 102] on div "Writer Name" at bounding box center [517, 107] width 83 height 23
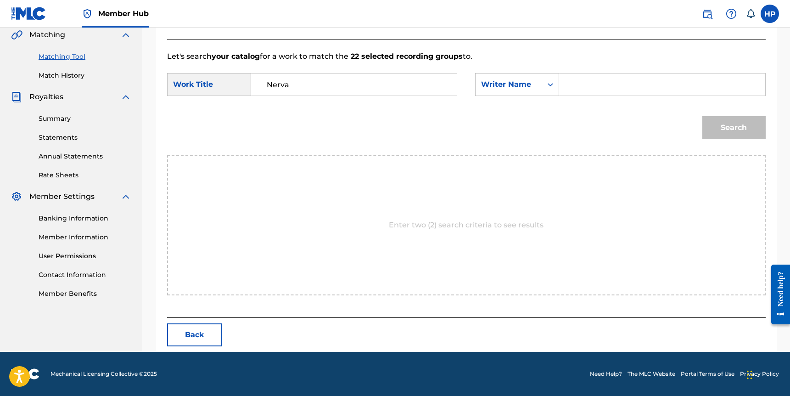
click at [610, 85] on input "Search Form" at bounding box center [662, 84] width 190 height 22
type input "Heimanu"
click at [703, 116] on button "Search" at bounding box center [734, 127] width 63 height 23
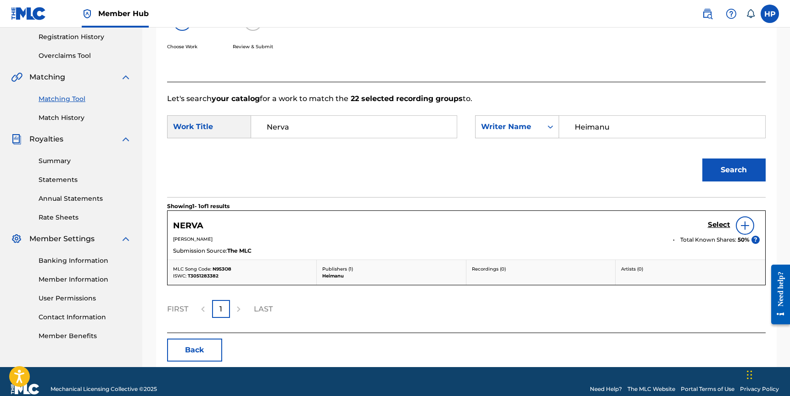
scroll to position [189, 0]
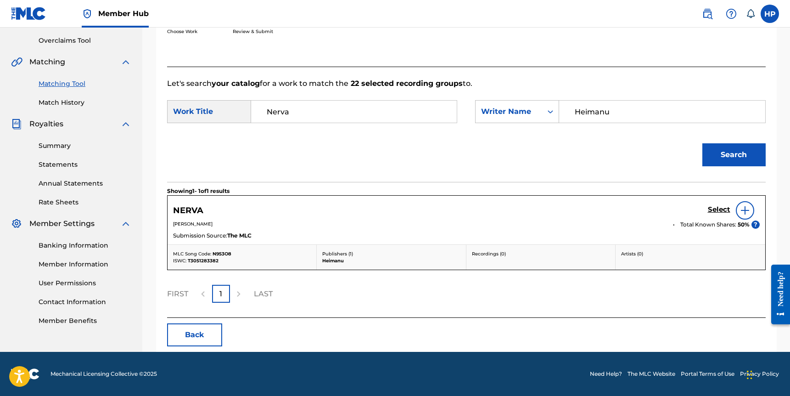
click at [744, 210] on img at bounding box center [745, 210] width 11 height 11
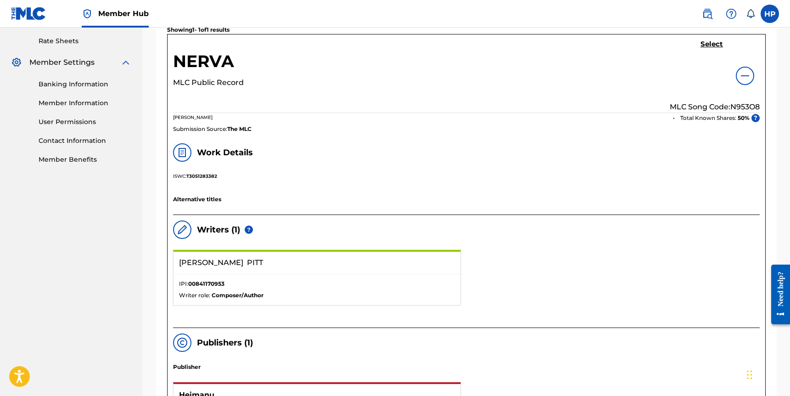
scroll to position [623, 0]
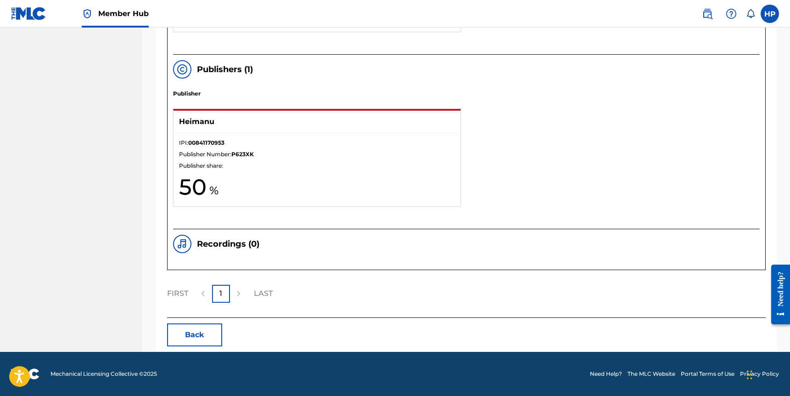
click at [696, 301] on div "FIRST 1 LAST" at bounding box center [466, 294] width 599 height 18
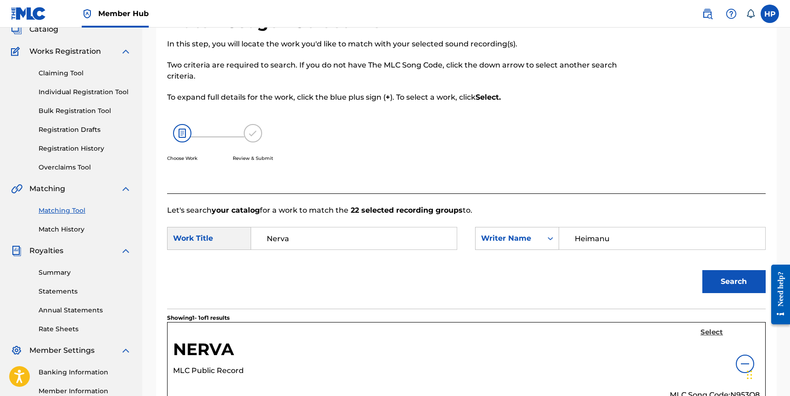
scroll to position [63, 0]
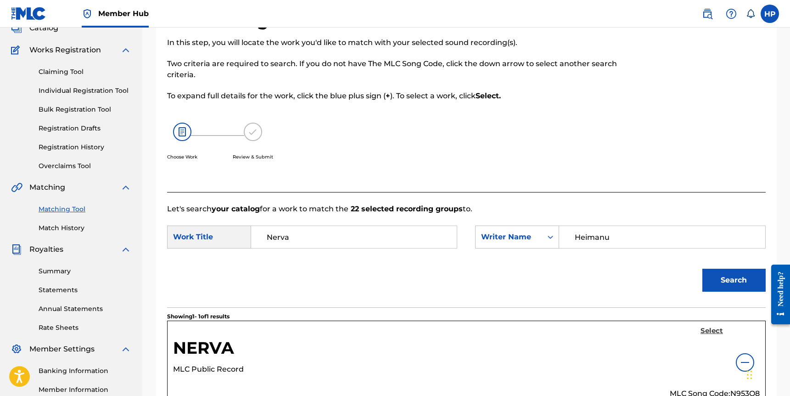
click at [714, 328] on h5 "Select" at bounding box center [712, 330] width 23 height 9
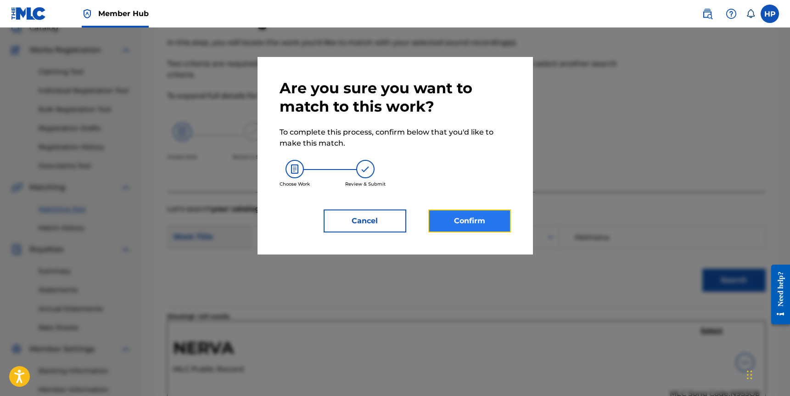
click at [474, 226] on button "Confirm" at bounding box center [469, 220] width 83 height 23
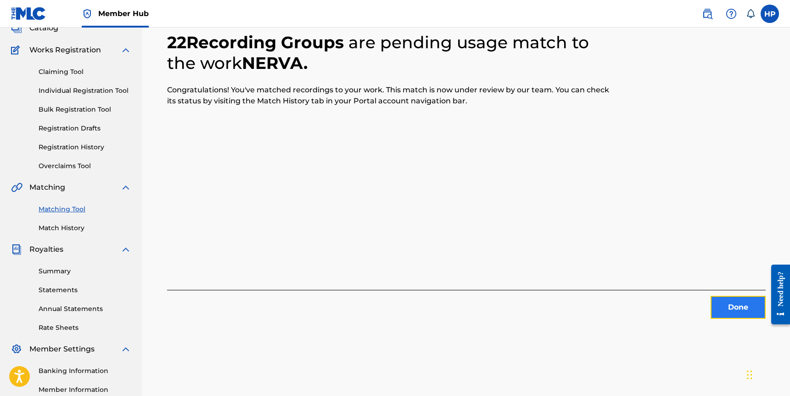
click at [743, 308] on button "Done" at bounding box center [738, 307] width 55 height 23
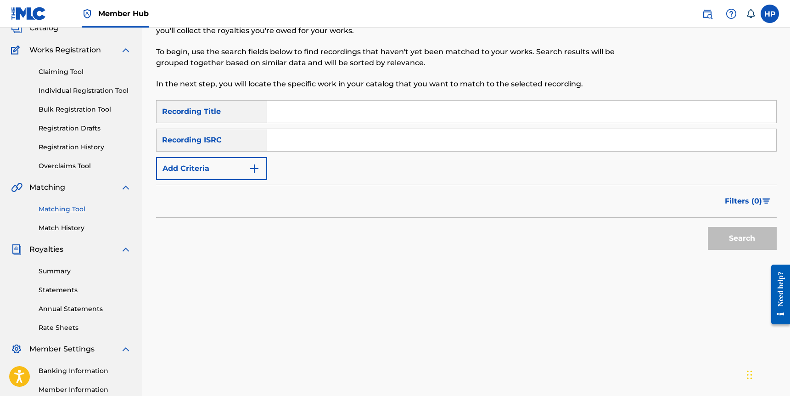
click at [69, 219] on div "Matching Tool Match History" at bounding box center [71, 213] width 120 height 40
click at [67, 224] on link "Match History" at bounding box center [85, 228] width 93 height 10
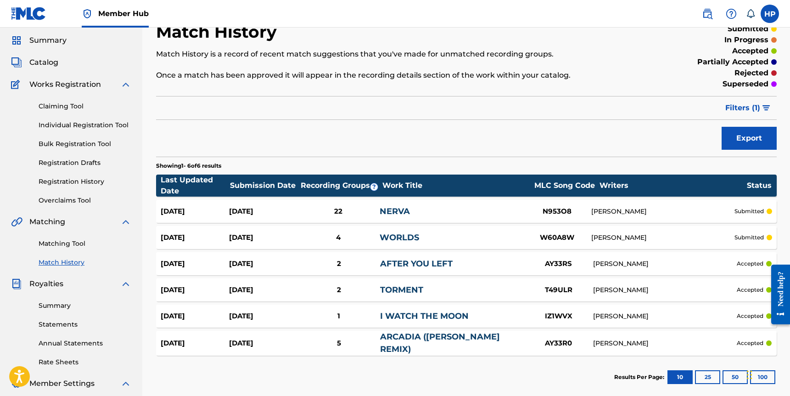
scroll to position [21, 0]
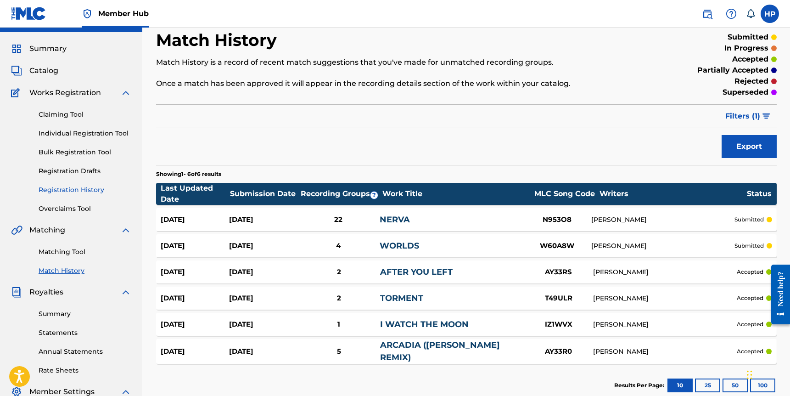
click at [90, 192] on link "Registration History" at bounding box center [85, 190] width 93 height 10
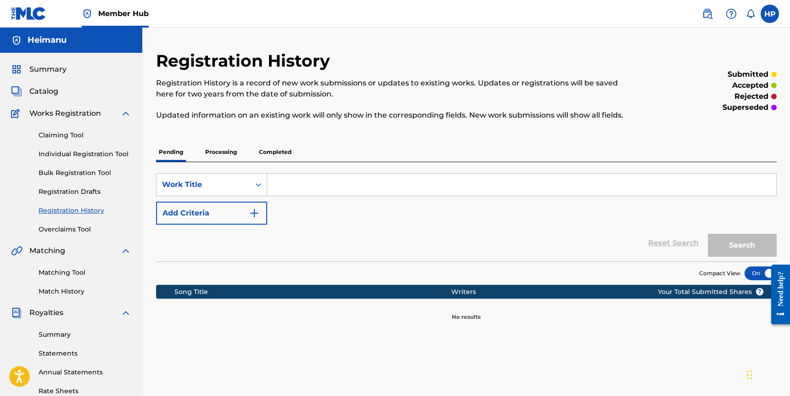
click at [289, 153] on p "Completed" at bounding box center [275, 151] width 38 height 19
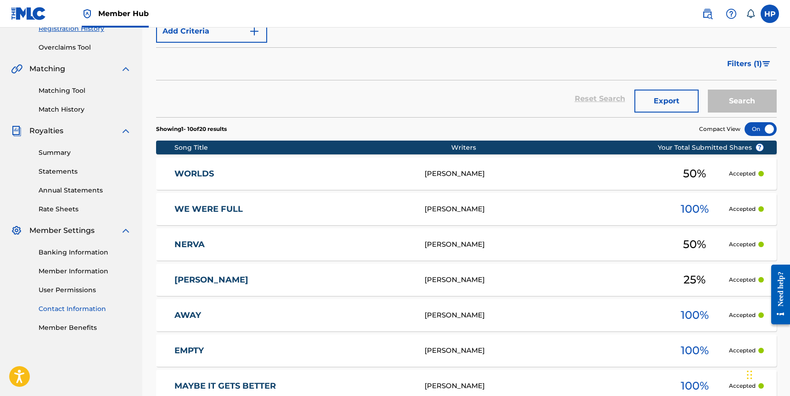
scroll to position [170, 0]
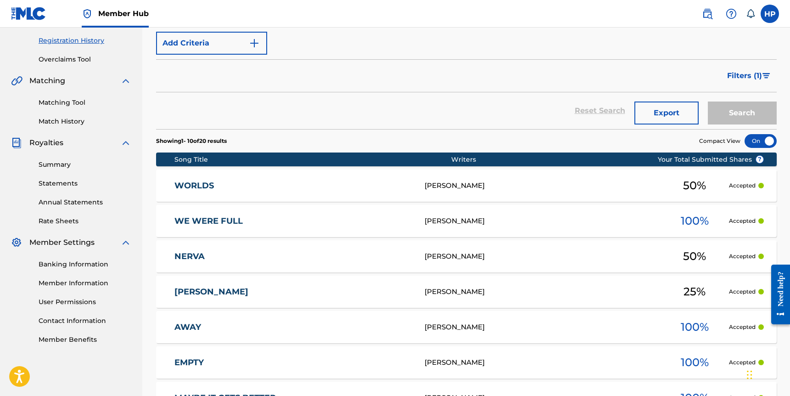
click at [70, 118] on link "Match History" at bounding box center [85, 122] width 93 height 10
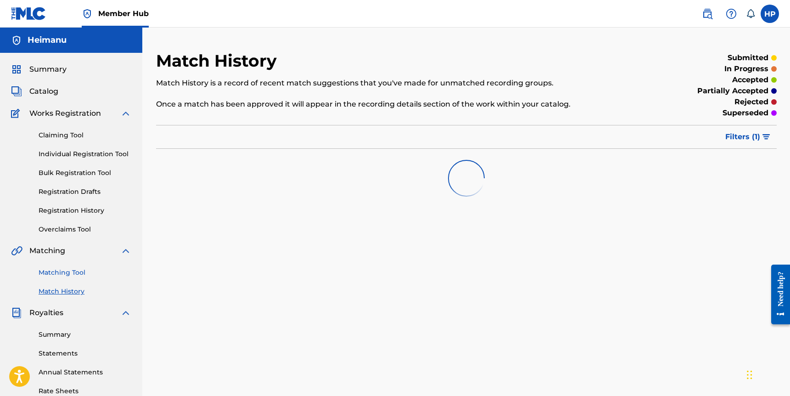
click at [67, 273] on link "Matching Tool" at bounding box center [85, 273] width 93 height 10
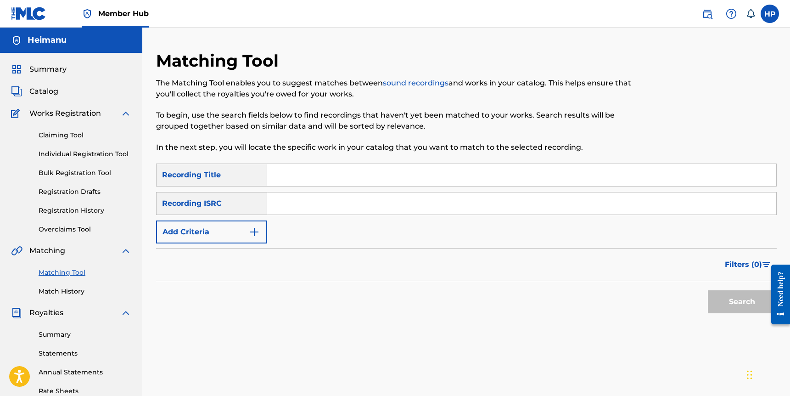
click at [290, 172] on input "Search Form" at bounding box center [521, 175] width 509 height 22
type input "Mira"
click at [281, 201] on input "Search Form" at bounding box center [521, 203] width 509 height 22
paste input "GBLV62039356"
type input "GBLV62039356"
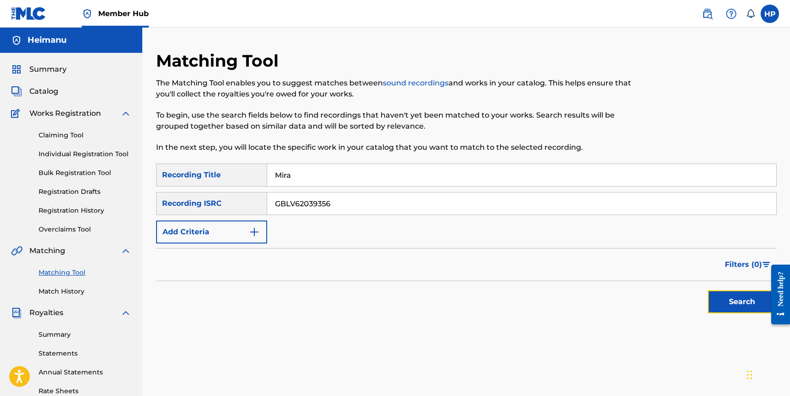
click at [738, 307] on button "Search" at bounding box center [742, 301] width 69 height 23
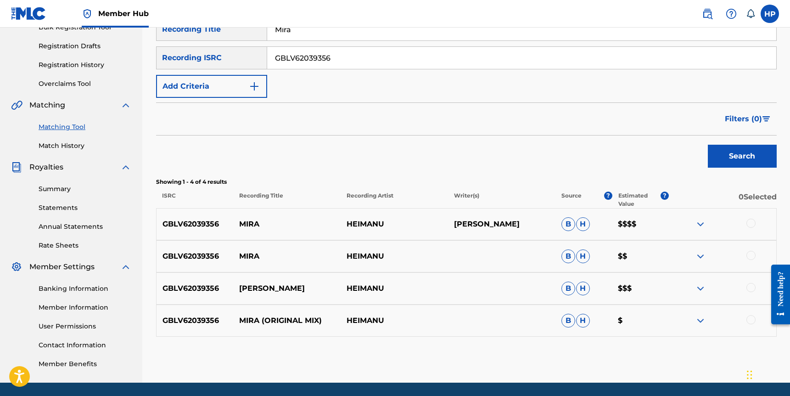
scroll to position [152, 0]
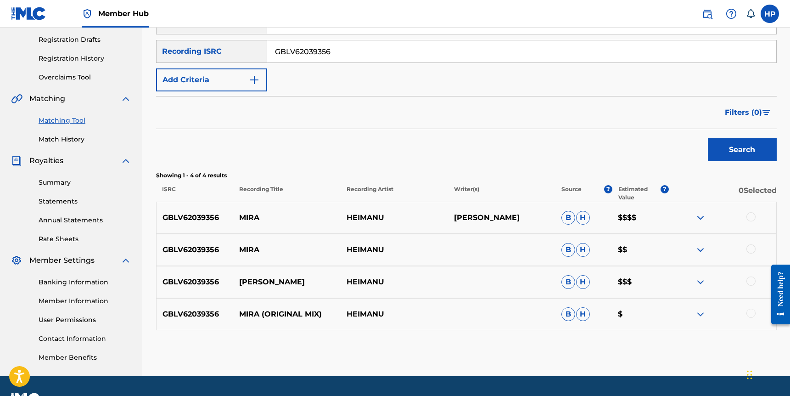
click at [755, 216] on div at bounding box center [751, 216] width 9 height 9
click at [752, 253] on div at bounding box center [751, 248] width 9 height 9
click at [748, 270] on div "GBLV62039356 HEIMANU - [PERSON_NAME] B H $$$" at bounding box center [466, 282] width 621 height 32
click at [748, 288] on div "GBLV62039356 HEIMANU - [PERSON_NAME] B H $$$" at bounding box center [466, 282] width 621 height 32
click at [751, 287] on div "GBLV62039356 HEIMANU - [PERSON_NAME] B H $$$" at bounding box center [466, 282] width 621 height 32
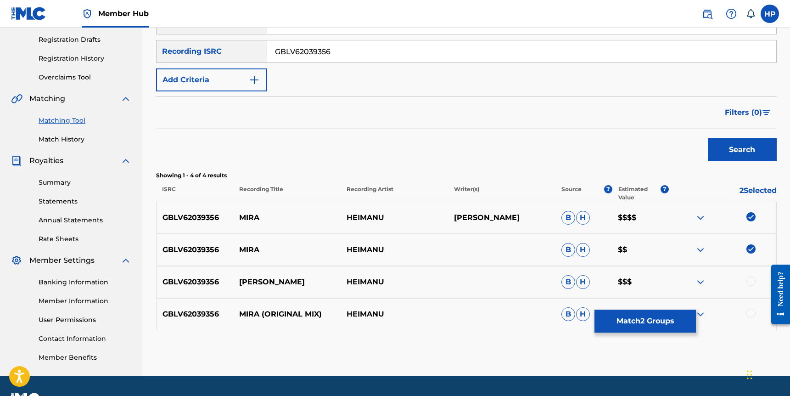
click at [751, 281] on div at bounding box center [751, 280] width 9 height 9
click at [750, 313] on div at bounding box center [751, 313] width 9 height 9
click at [633, 147] on div "Search" at bounding box center [466, 147] width 621 height 37
click at [647, 324] on button "Match 4 Groups" at bounding box center [645, 320] width 101 height 23
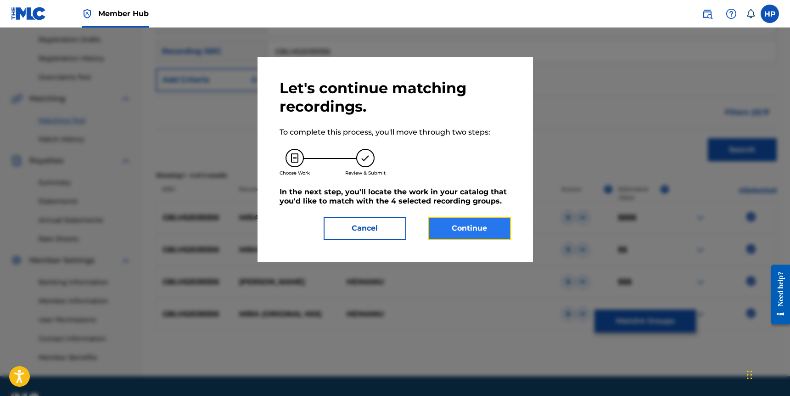
click at [480, 229] on button "Continue" at bounding box center [469, 228] width 83 height 23
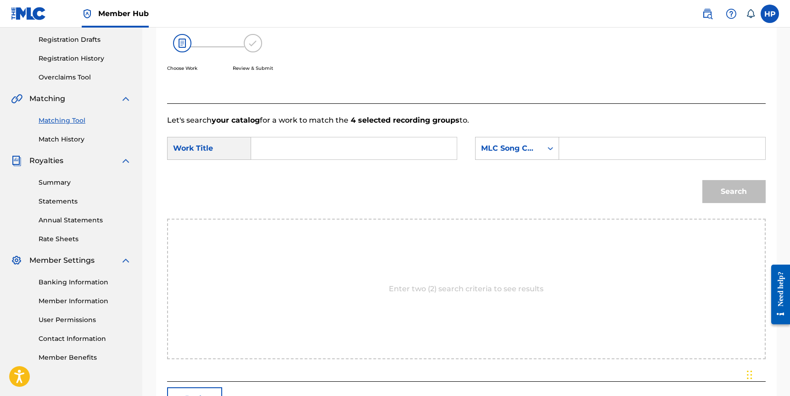
click at [328, 147] on input "Search Form" at bounding box center [354, 148] width 190 height 22
type input "Mira"
click at [612, 146] on input "Search Form" at bounding box center [662, 148] width 190 height 22
click at [540, 146] on div "MLC Song Code" at bounding box center [509, 148] width 67 height 17
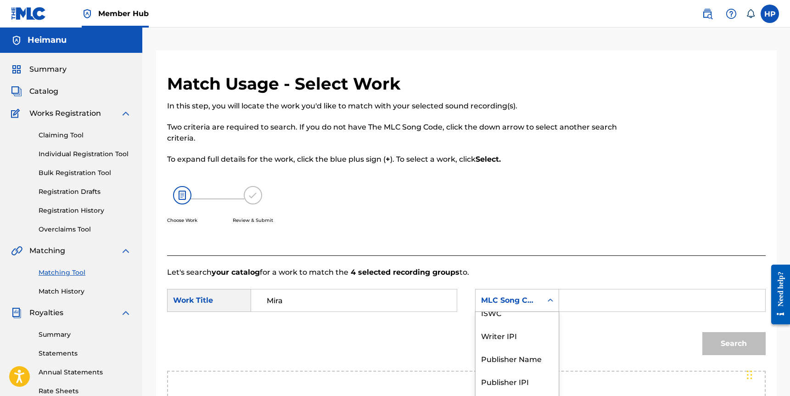
scroll to position [0, 0]
click at [517, 322] on div "Writer Name" at bounding box center [517, 323] width 83 height 23
click at [615, 297] on input "Search Form" at bounding box center [662, 300] width 190 height 22
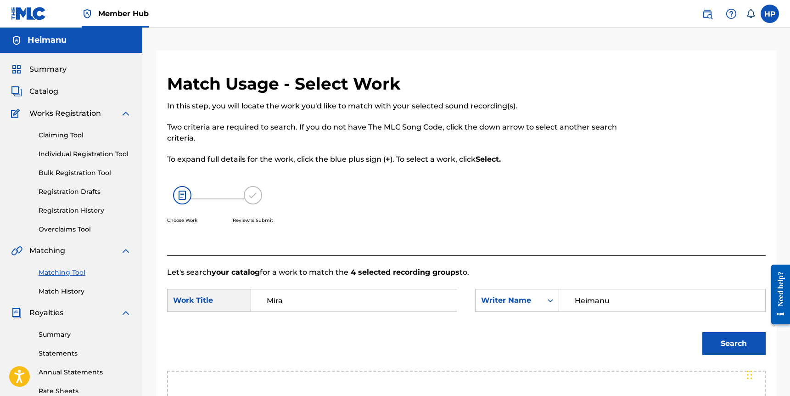
type input "Heimanu"
click at [703, 332] on button "Search" at bounding box center [734, 343] width 63 height 23
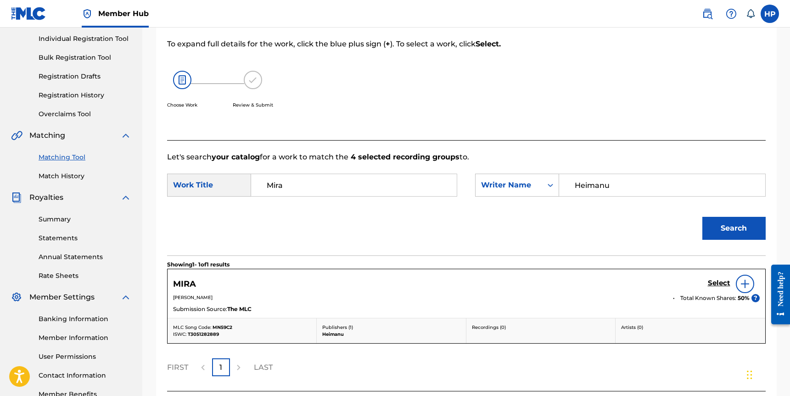
scroll to position [189, 0]
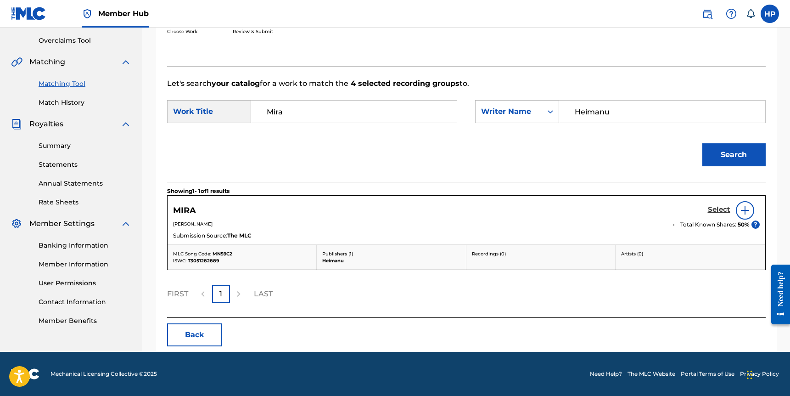
click at [715, 210] on h5 "Select" at bounding box center [719, 209] width 23 height 9
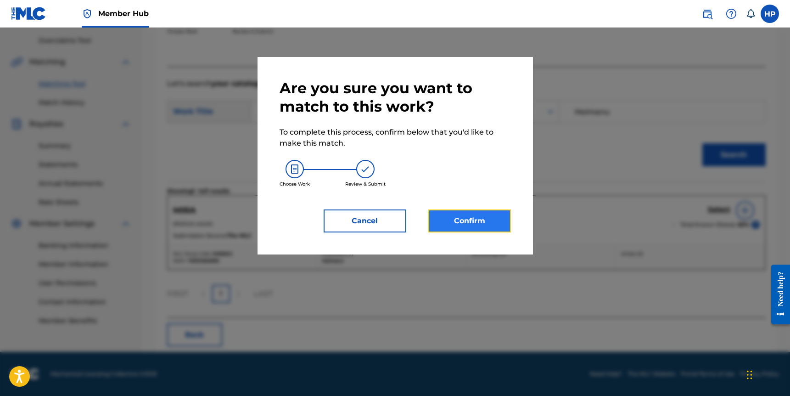
click at [467, 217] on button "Confirm" at bounding box center [469, 220] width 83 height 23
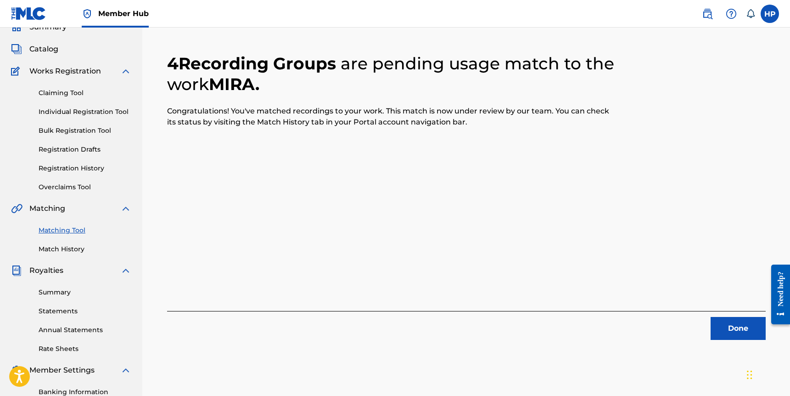
scroll to position [0, 0]
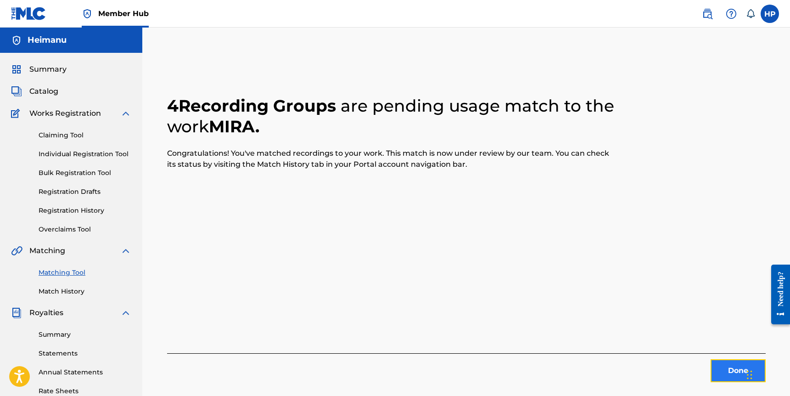
click at [725, 371] on button "Done" at bounding box center [738, 370] width 55 height 23
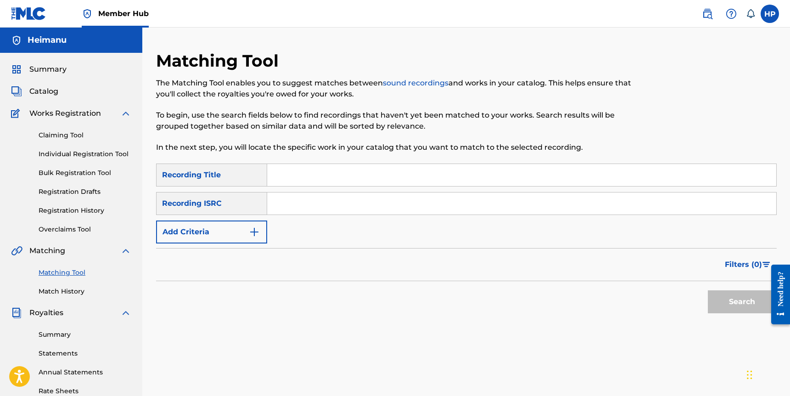
click at [351, 182] on input "Search Form" at bounding box center [521, 175] width 509 height 22
type input "Alaris"
click at [320, 201] on input "Search Form" at bounding box center [521, 203] width 509 height 22
paste input "GBKQU2184645"
type input "GBKQU2184645"
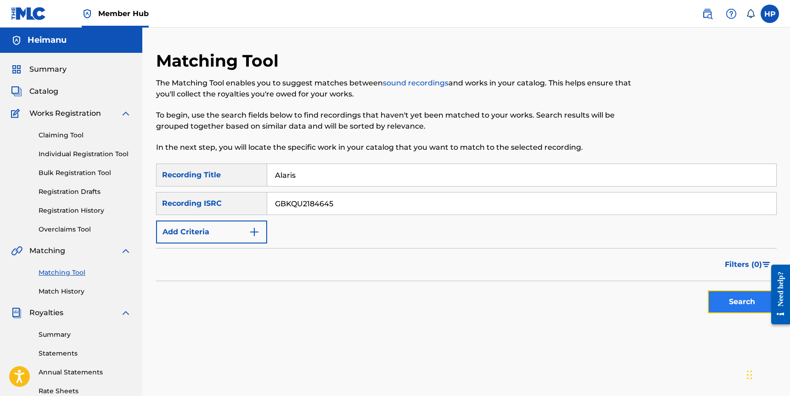
click at [733, 295] on button "Search" at bounding box center [742, 301] width 69 height 23
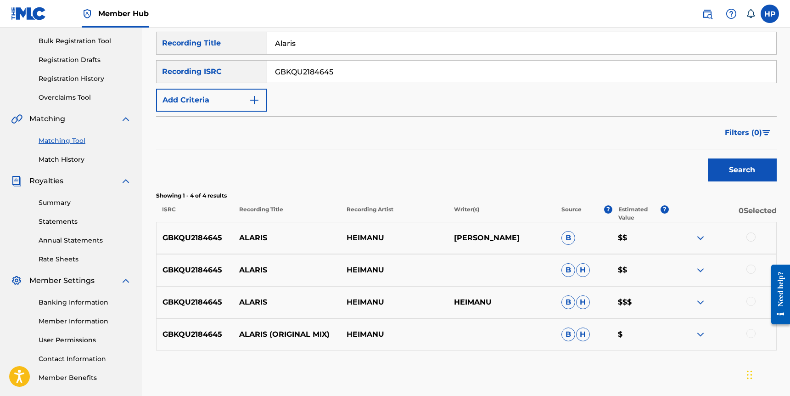
scroll to position [136, 0]
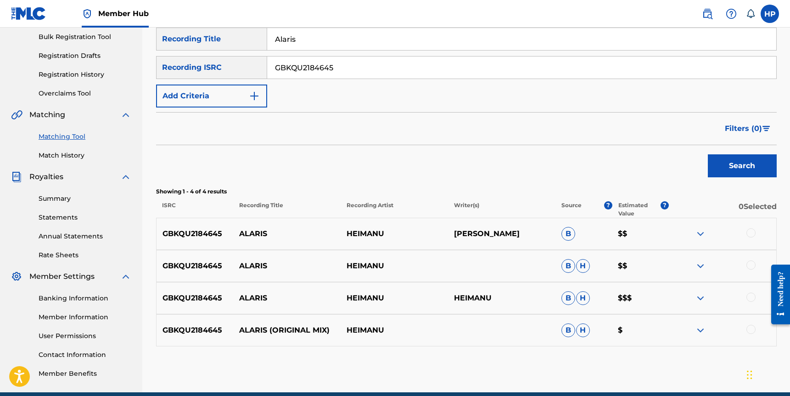
click at [752, 233] on div at bounding box center [751, 232] width 9 height 9
click at [750, 256] on div "GBKQU2184645 [PERSON_NAME] B H $$" at bounding box center [466, 266] width 621 height 32
click at [750, 264] on div at bounding box center [751, 264] width 9 height 9
click at [750, 304] on div "GBKQU2184645 [PERSON_NAME] HEIMANU B H $$$" at bounding box center [466, 298] width 621 height 32
click at [750, 301] on div at bounding box center [751, 297] width 9 height 9
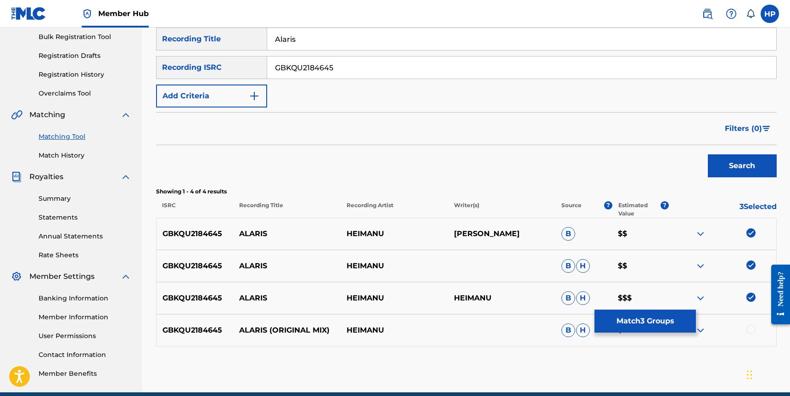
click at [751, 329] on div at bounding box center [751, 329] width 9 height 9
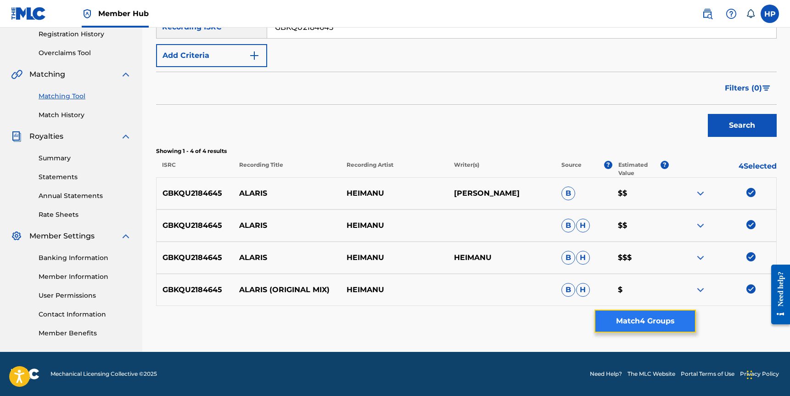
click at [665, 327] on button "Match 4 Groups" at bounding box center [645, 320] width 101 height 23
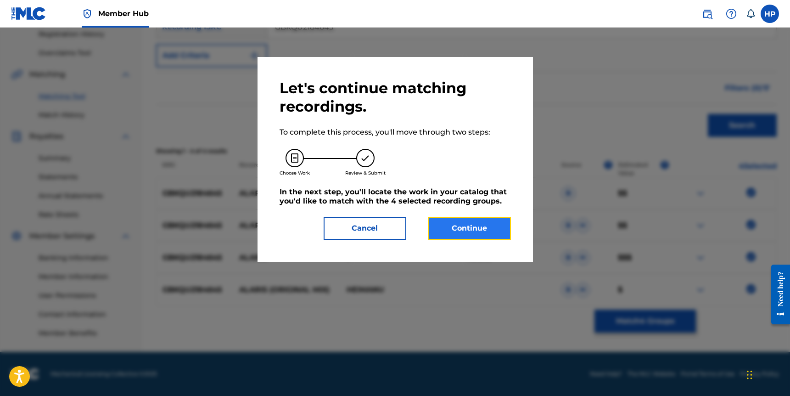
click at [477, 222] on button "Continue" at bounding box center [469, 228] width 83 height 23
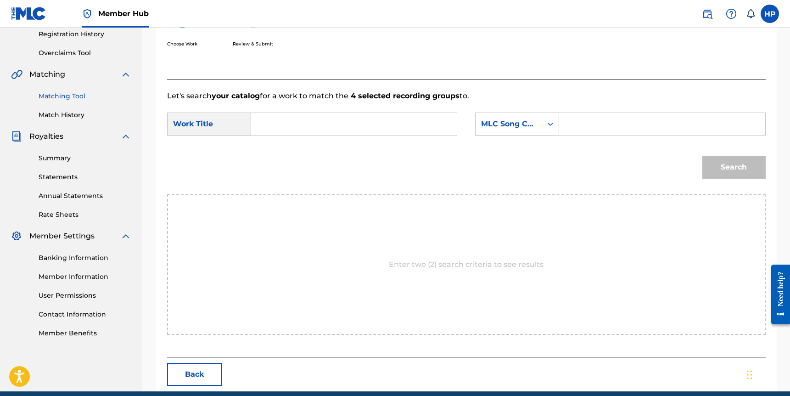
click at [347, 118] on input "Search Form" at bounding box center [354, 124] width 190 height 22
type input "Alaris"
click at [516, 114] on div "MLC Song Code" at bounding box center [517, 124] width 84 height 23
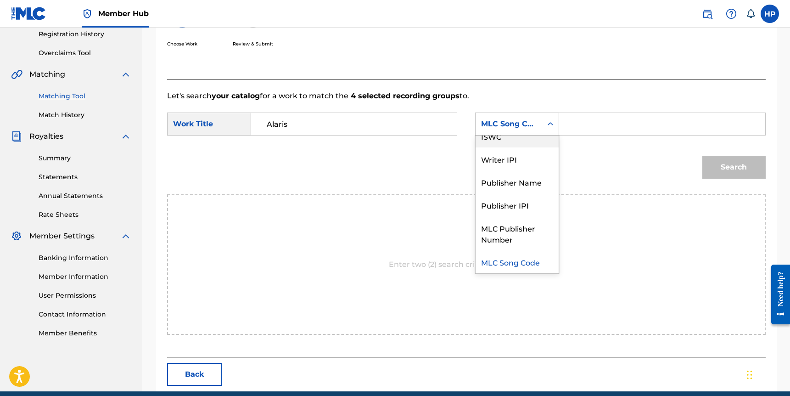
scroll to position [0, 0]
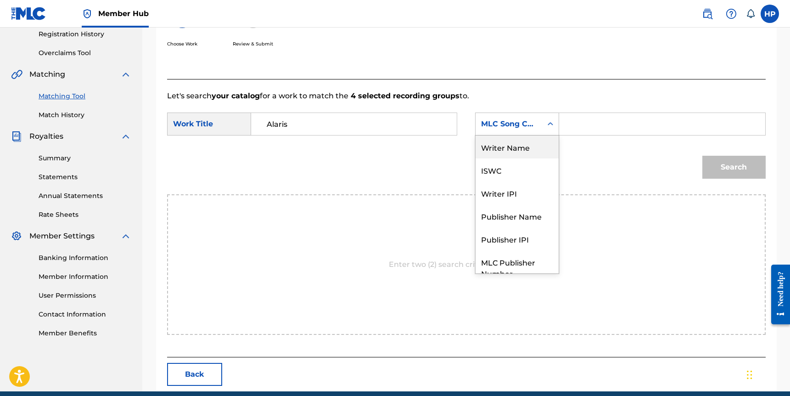
click at [507, 141] on div "Writer Name" at bounding box center [517, 146] width 83 height 23
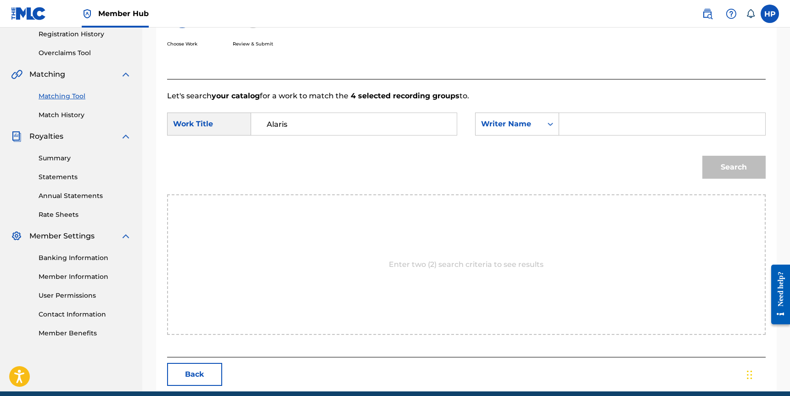
click at [591, 126] on input "Search Form" at bounding box center [662, 124] width 190 height 22
type input "Heimanu"
click at [715, 152] on div "Search" at bounding box center [732, 164] width 68 height 37
click at [720, 170] on button "Search" at bounding box center [734, 167] width 63 height 23
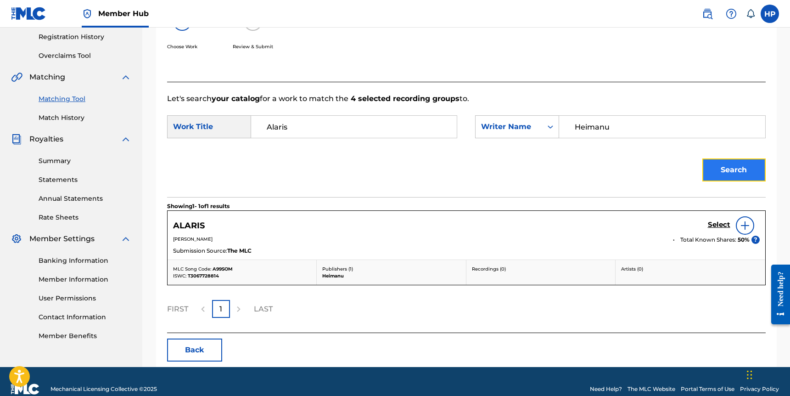
scroll to position [176, 0]
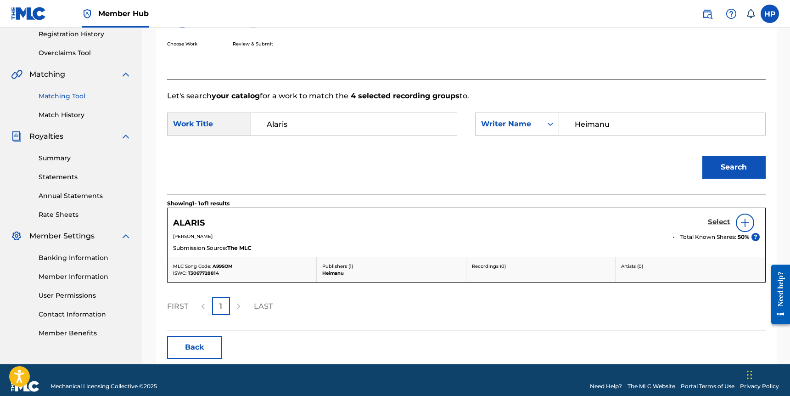
click at [725, 220] on h5 "Select" at bounding box center [719, 222] width 23 height 9
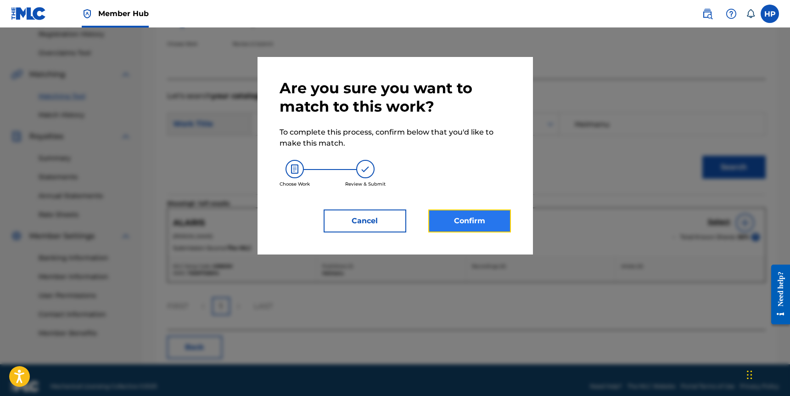
click at [506, 218] on button "Confirm" at bounding box center [469, 220] width 83 height 23
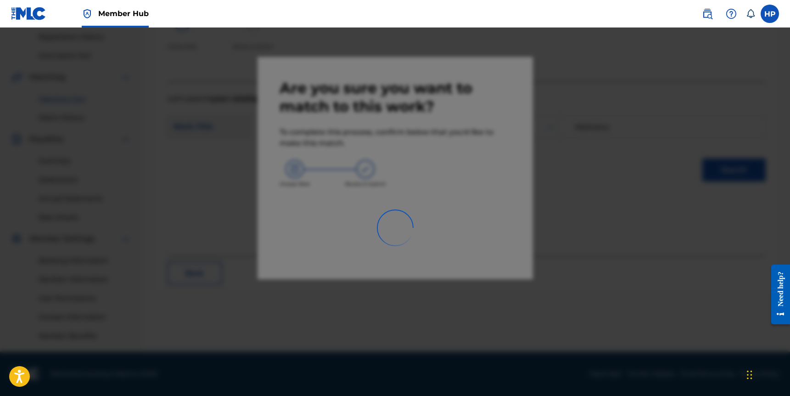
scroll to position [174, 0]
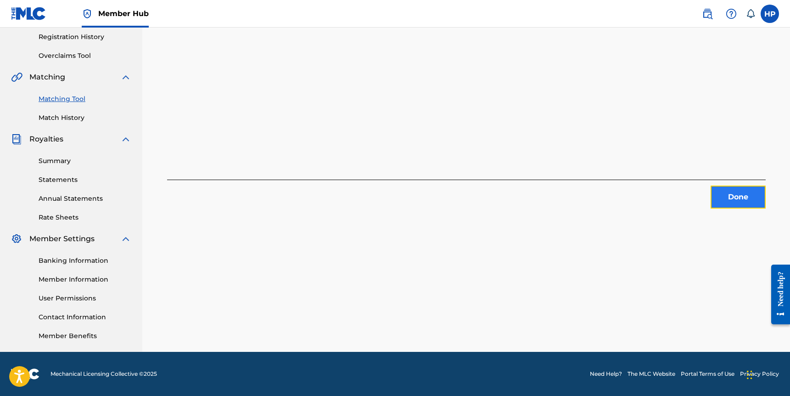
click at [736, 197] on button "Done" at bounding box center [738, 197] width 55 height 23
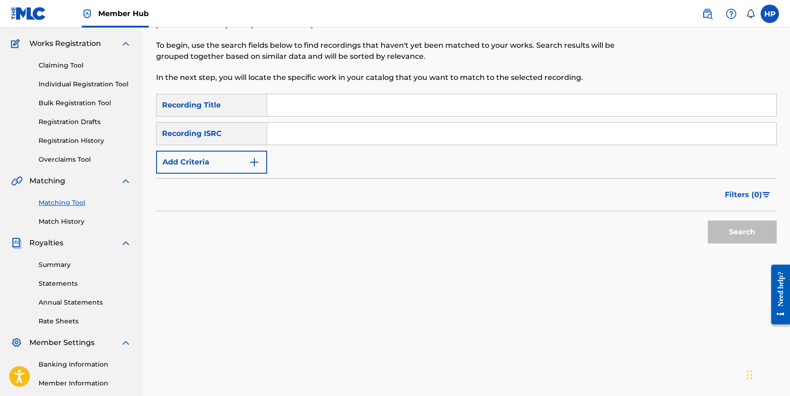
scroll to position [0, 0]
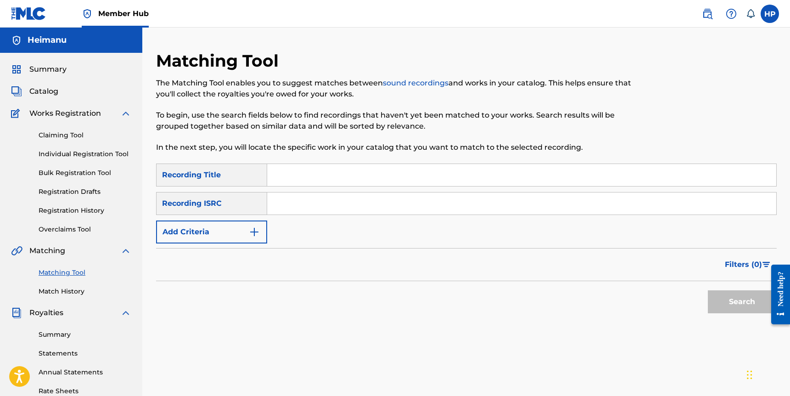
click at [324, 181] on input "Search Form" at bounding box center [521, 175] width 509 height 22
click at [317, 179] on input "Search Form" at bounding box center [521, 175] width 509 height 22
type input "Fixation"
click at [333, 188] on div "SearchWithCriteria9bab7d09-0247-4a89-8ab9-549b72af6a92 Recording Title Fixation…" at bounding box center [466, 203] width 621 height 80
click at [84, 215] on div "Claiming Tool Individual Registration Tool Bulk Registration Tool Registration …" at bounding box center [71, 176] width 120 height 115
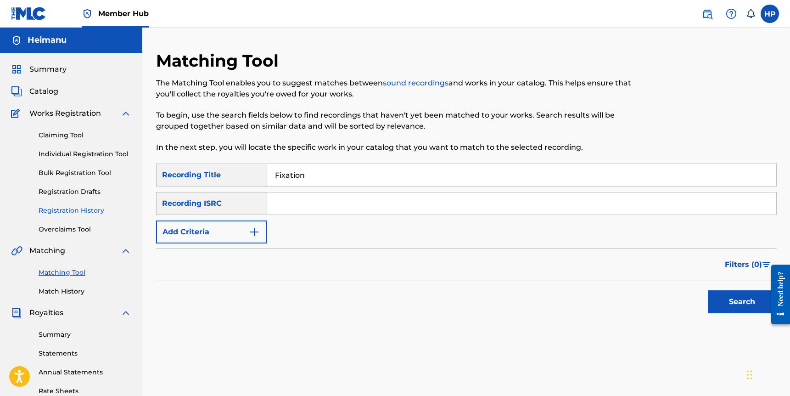
click at [83, 213] on link "Registration History" at bounding box center [85, 211] width 93 height 10
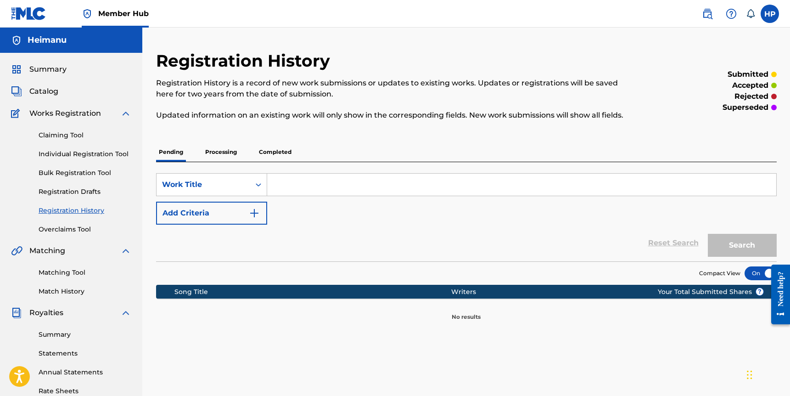
click at [231, 151] on p "Processing" at bounding box center [221, 151] width 37 height 19
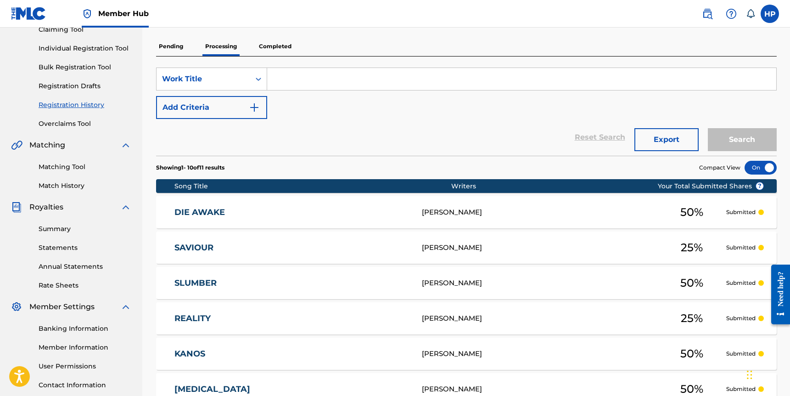
scroll to position [17, 0]
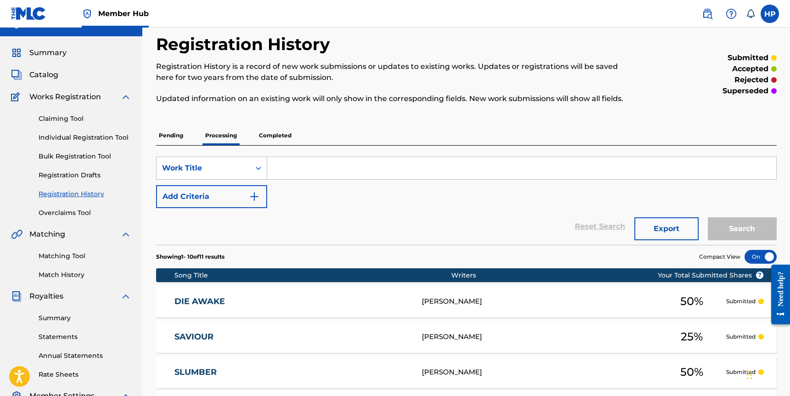
click at [296, 137] on div "Pending Processing Completed" at bounding box center [466, 135] width 621 height 19
click at [286, 137] on p "Completed" at bounding box center [275, 135] width 38 height 19
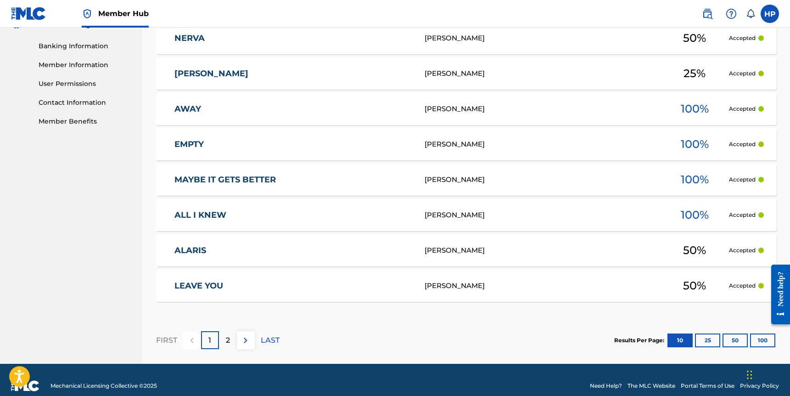
scroll to position [387, 0]
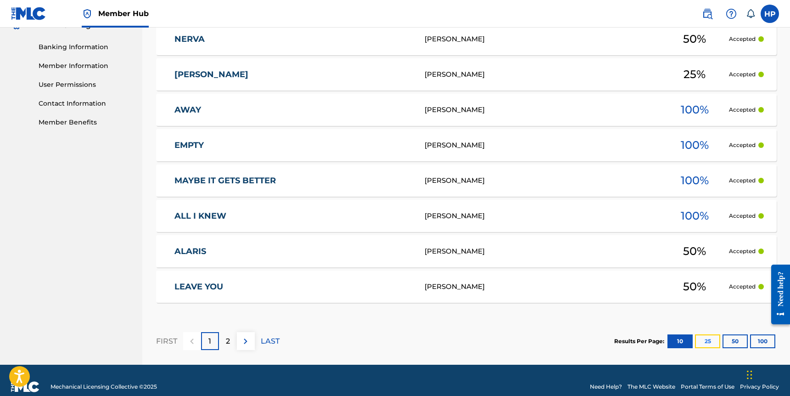
click at [705, 343] on button "25" at bounding box center [707, 341] width 25 height 14
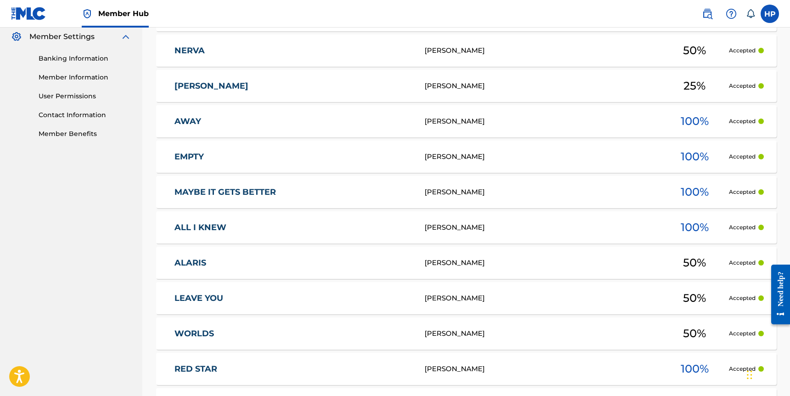
scroll to position [103, 0]
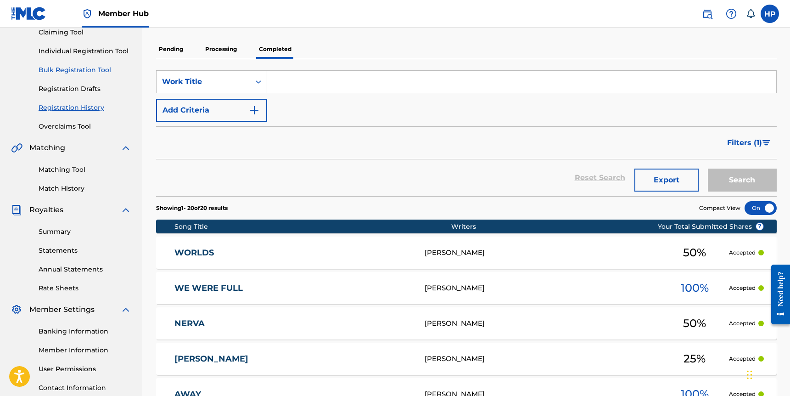
click at [73, 172] on link "Matching Tool" at bounding box center [85, 170] width 93 height 10
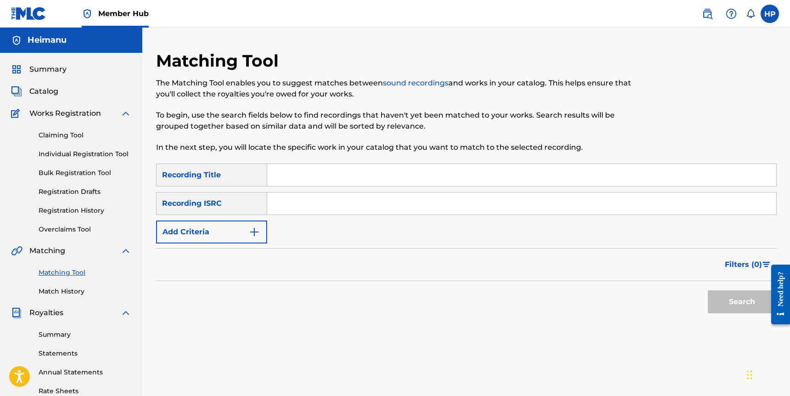
click at [292, 174] on input "Search Form" at bounding box center [521, 175] width 509 height 22
type input "atrea"
click at [270, 222] on div "SearchWithCriteria9bab7d09-0247-4a89-8ab9-549b72af6a92 Recording Title atrea Se…" at bounding box center [466, 203] width 621 height 80
click at [283, 198] on input "Search Form" at bounding box center [521, 203] width 509 height 22
paste input "CA5KR2102798"
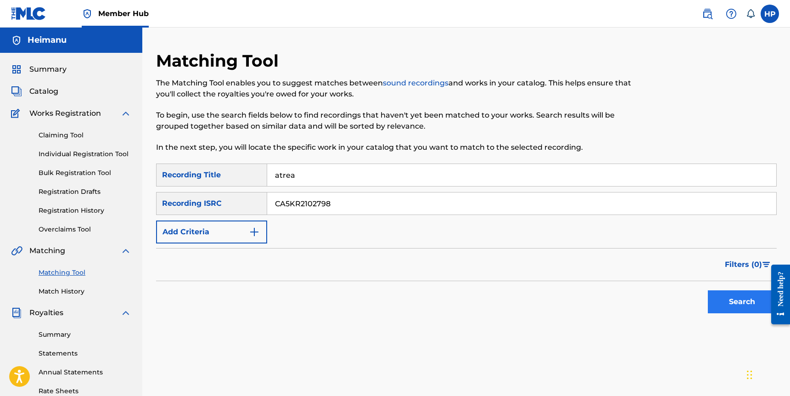
type input "CA5KR2102798"
click at [736, 308] on button "Search" at bounding box center [742, 301] width 69 height 23
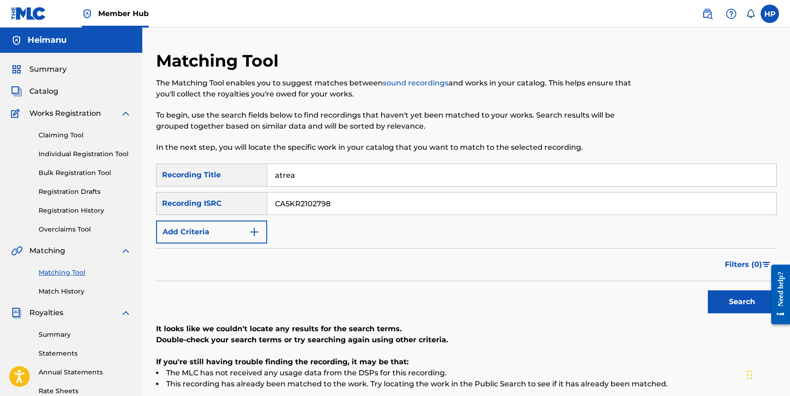
click at [224, 208] on div "Recording ISRC" at bounding box center [211, 203] width 111 height 23
